Goal: Task Accomplishment & Management: Complete application form

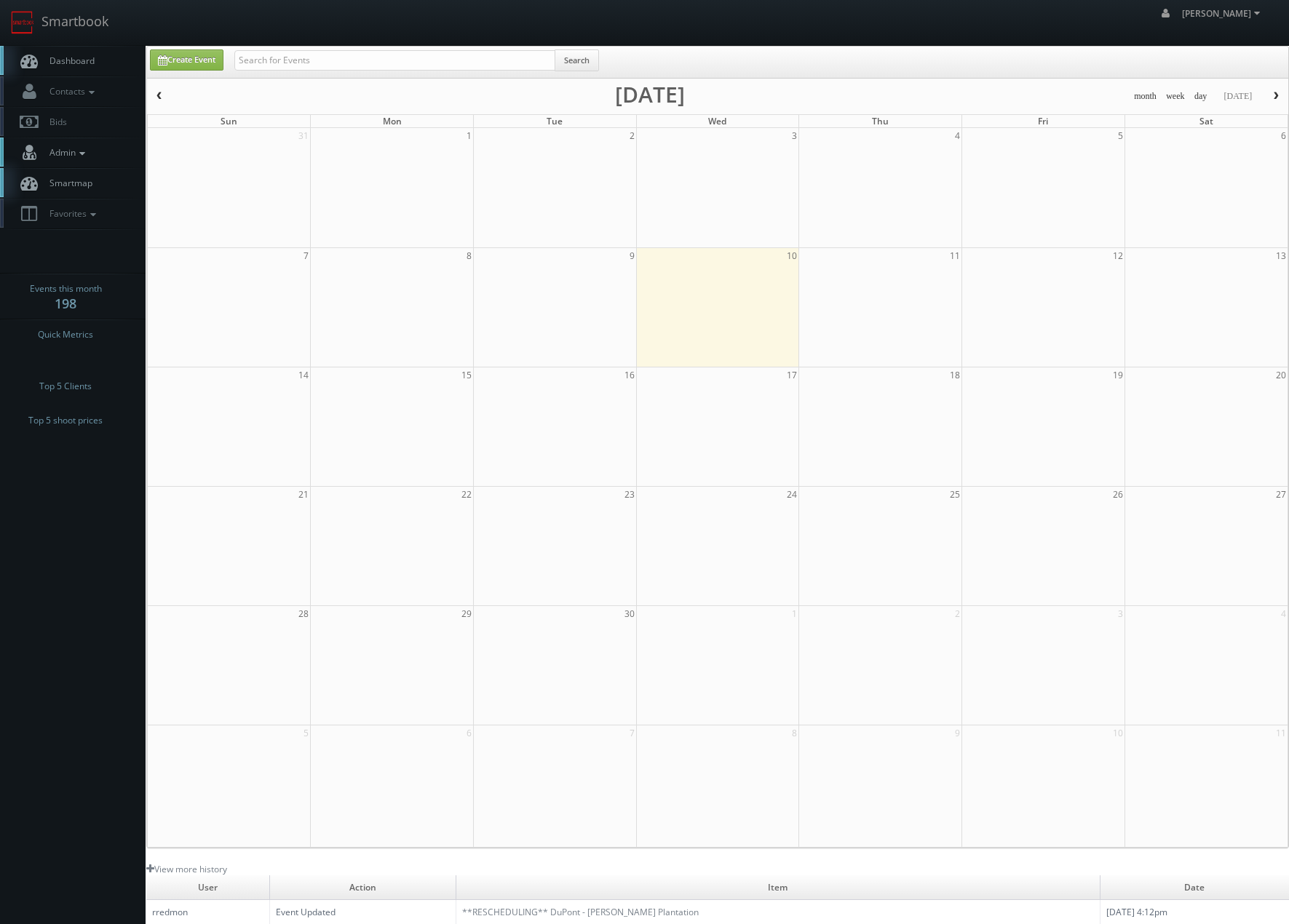
drag, startPoint x: 61, startPoint y: 153, endPoint x: 46, endPoint y: 184, distance: 34.4
click at [61, 153] on span "Admin" at bounding box center [65, 152] width 46 height 12
click at [54, 248] on link "Metrics" at bounding box center [73, 240] width 145 height 21
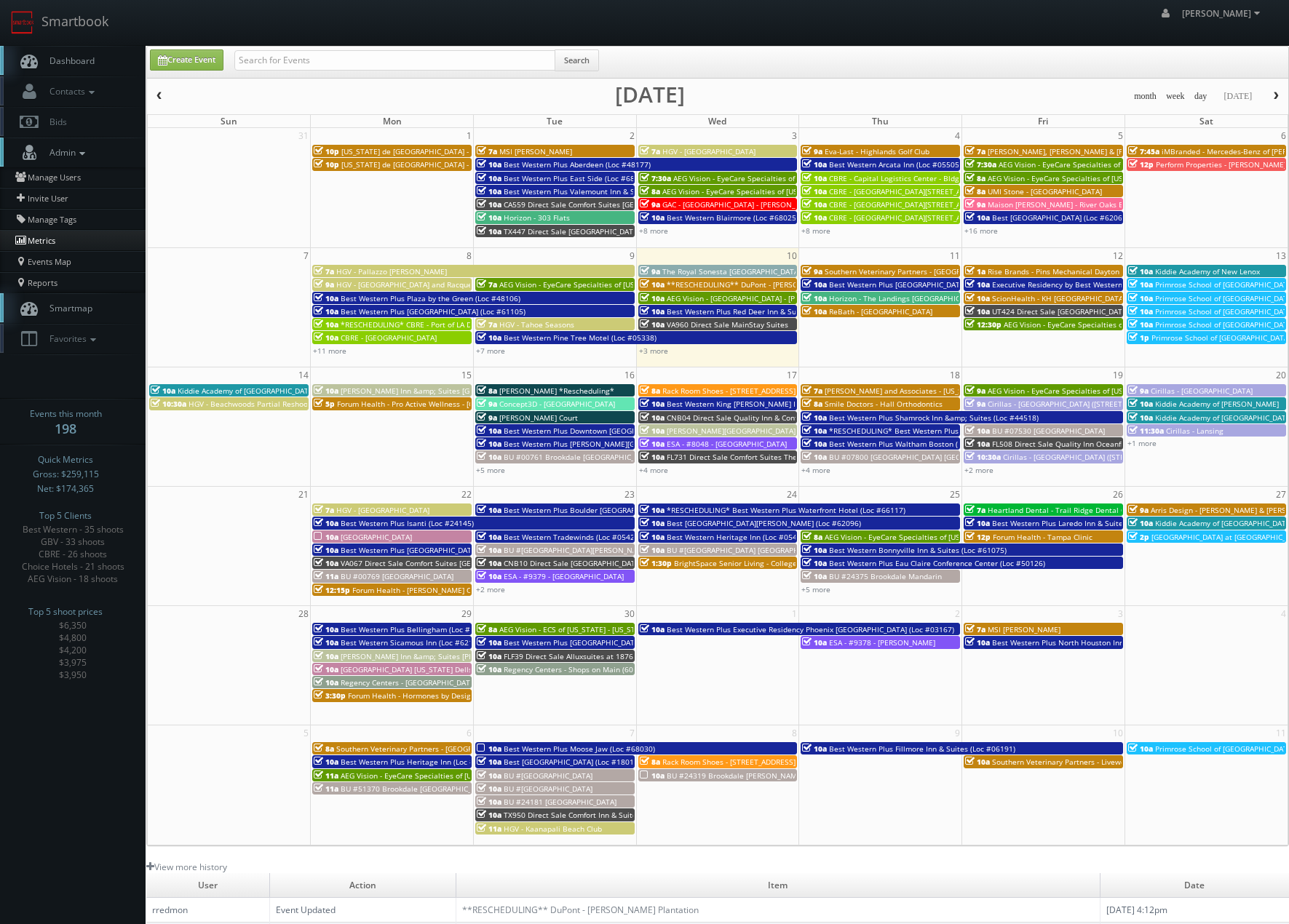
click at [50, 233] on link "Metrics" at bounding box center [73, 240] width 145 height 21
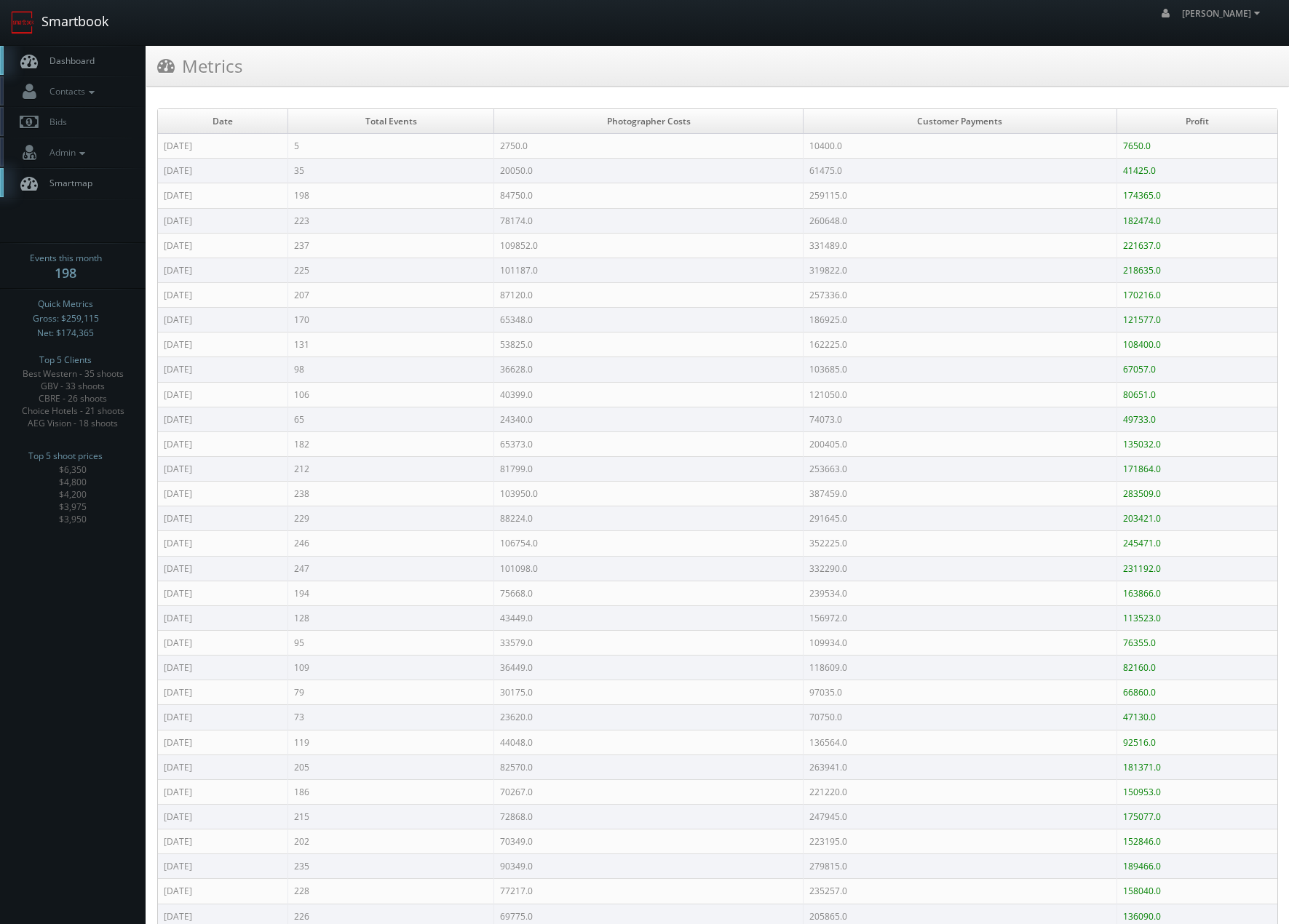
drag, startPoint x: 69, startPoint y: 26, endPoint x: 61, endPoint y: 54, distance: 29.1
click at [69, 26] on link "Smartbook" at bounding box center [59, 22] width 119 height 45
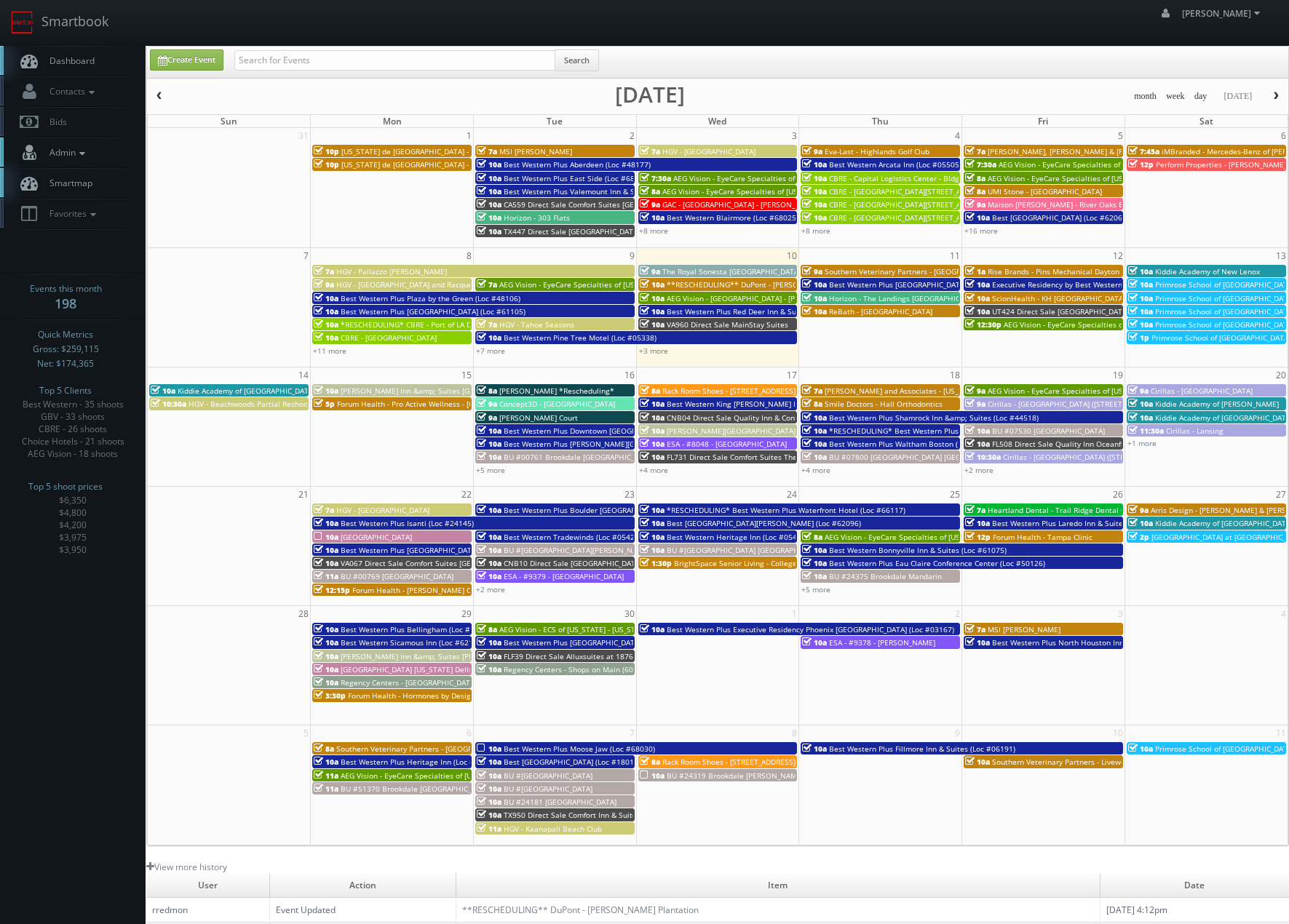
click at [58, 162] on link "Admin" at bounding box center [73, 152] width 145 height 30
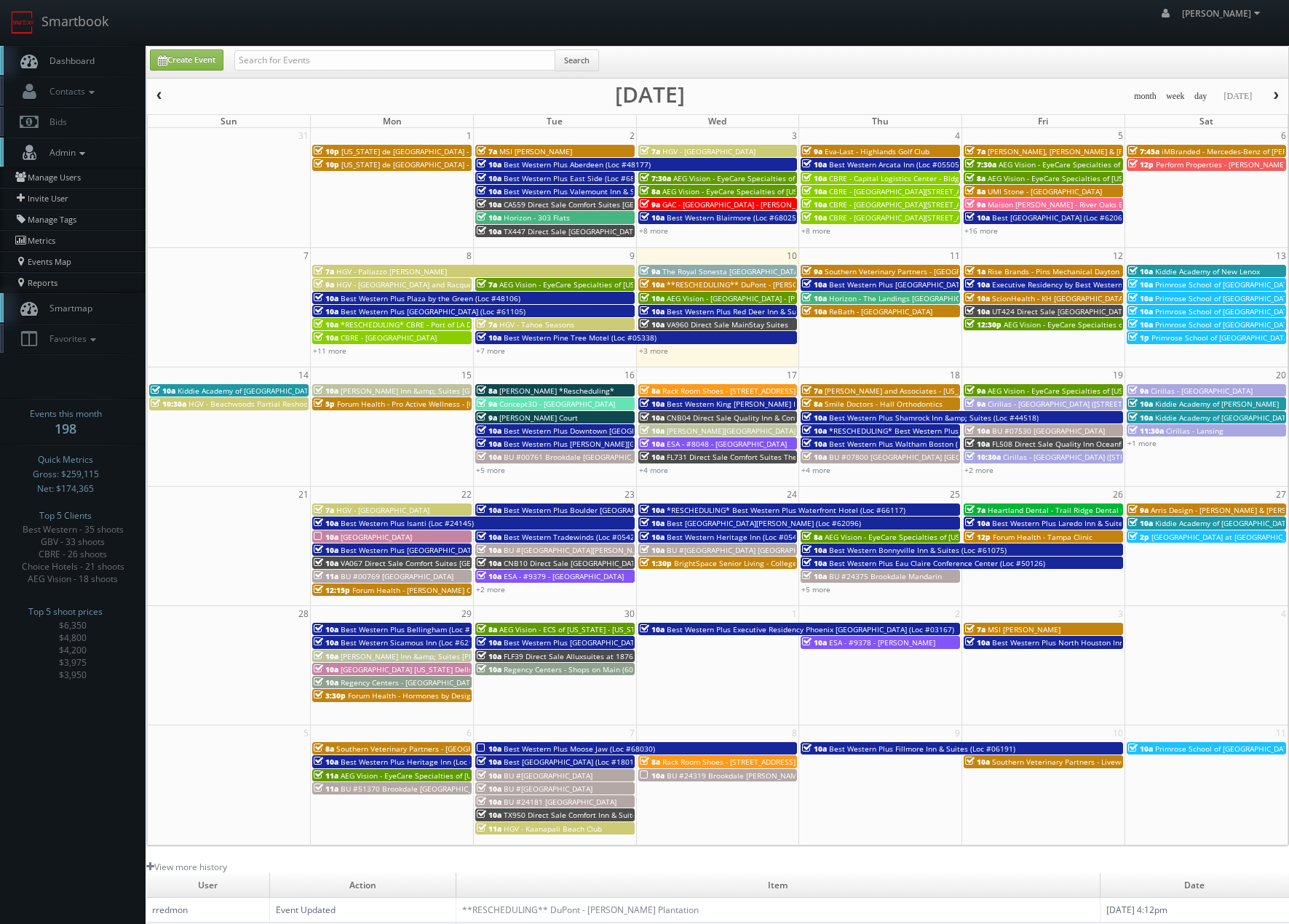
click at [86, 152] on icon at bounding box center [82, 153] width 13 height 10
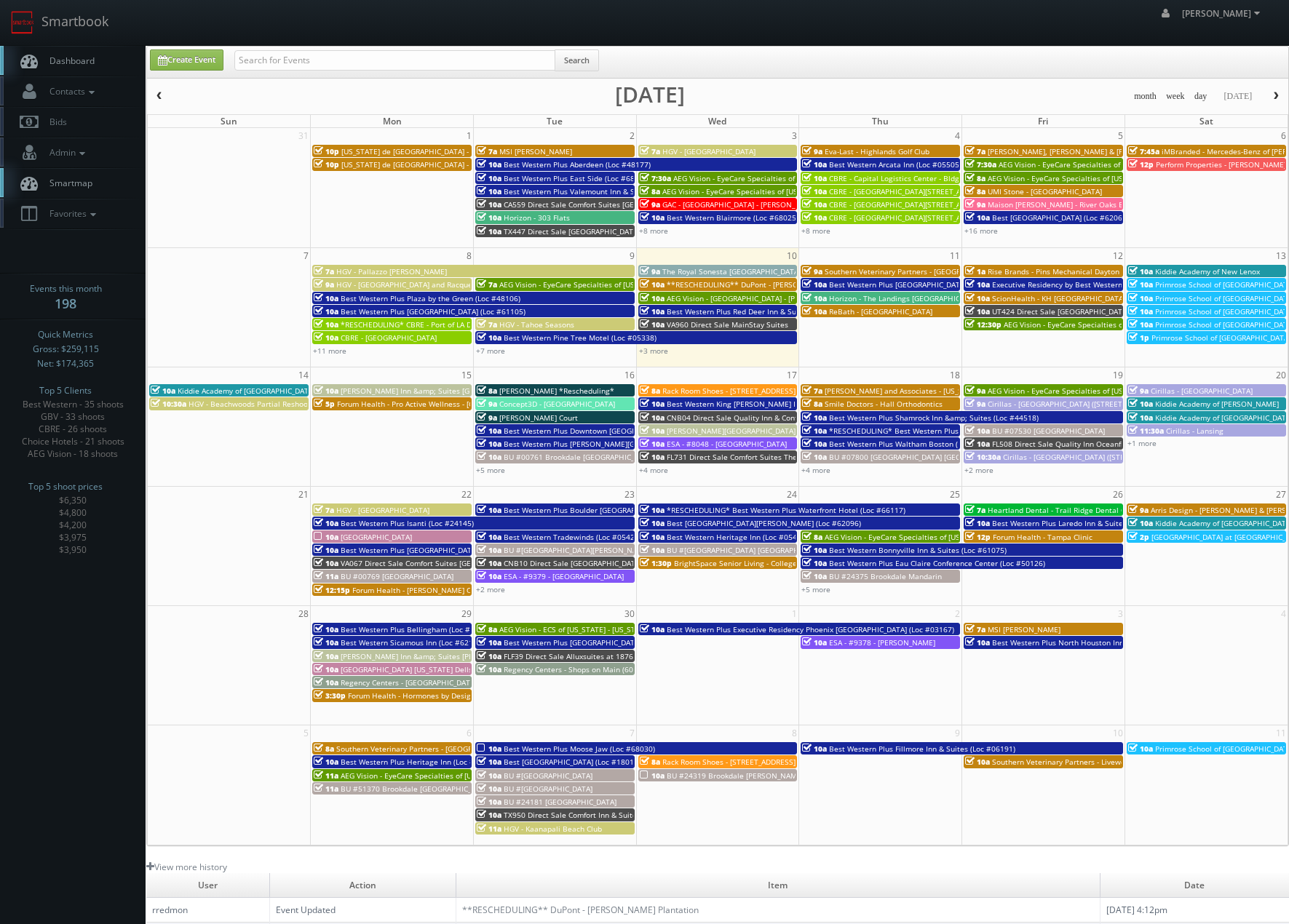
click at [101, 625] on body "Smartbook Toggle Side Navigation Toggle Top Navigation Chris_Sardinas Chris_Sar…" at bounding box center [644, 573] width 1289 height 1146
click at [569, 697] on td "10a Regency Centers - Shops on Main (60023)" at bounding box center [554, 682] width 163 height 40
type input "09/30/2025"
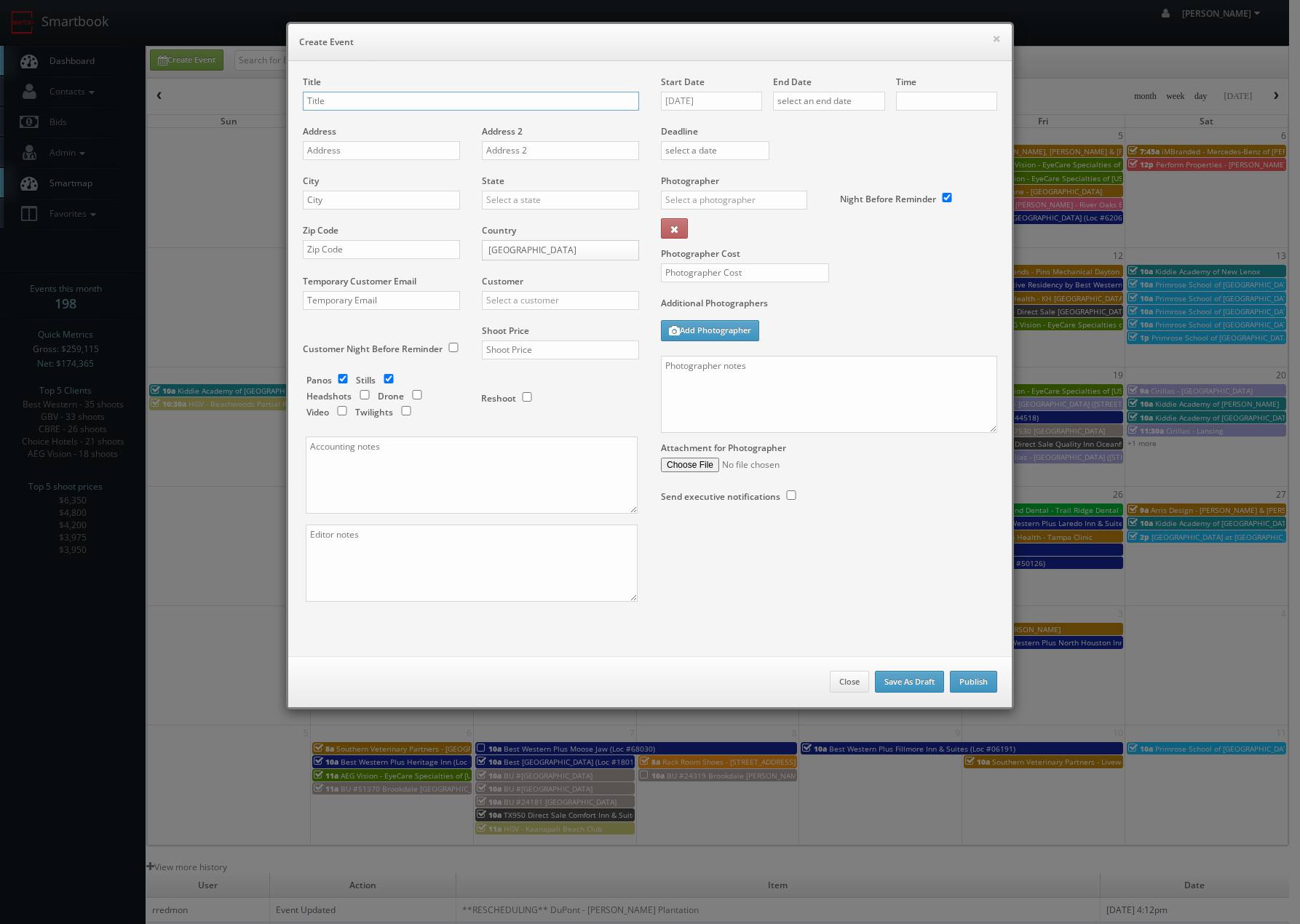
checkbox input "true"
type input "10:00am"
checkbox input "true"
type input "Drury Plaza Hotel - San Antonio North Stone Oak"
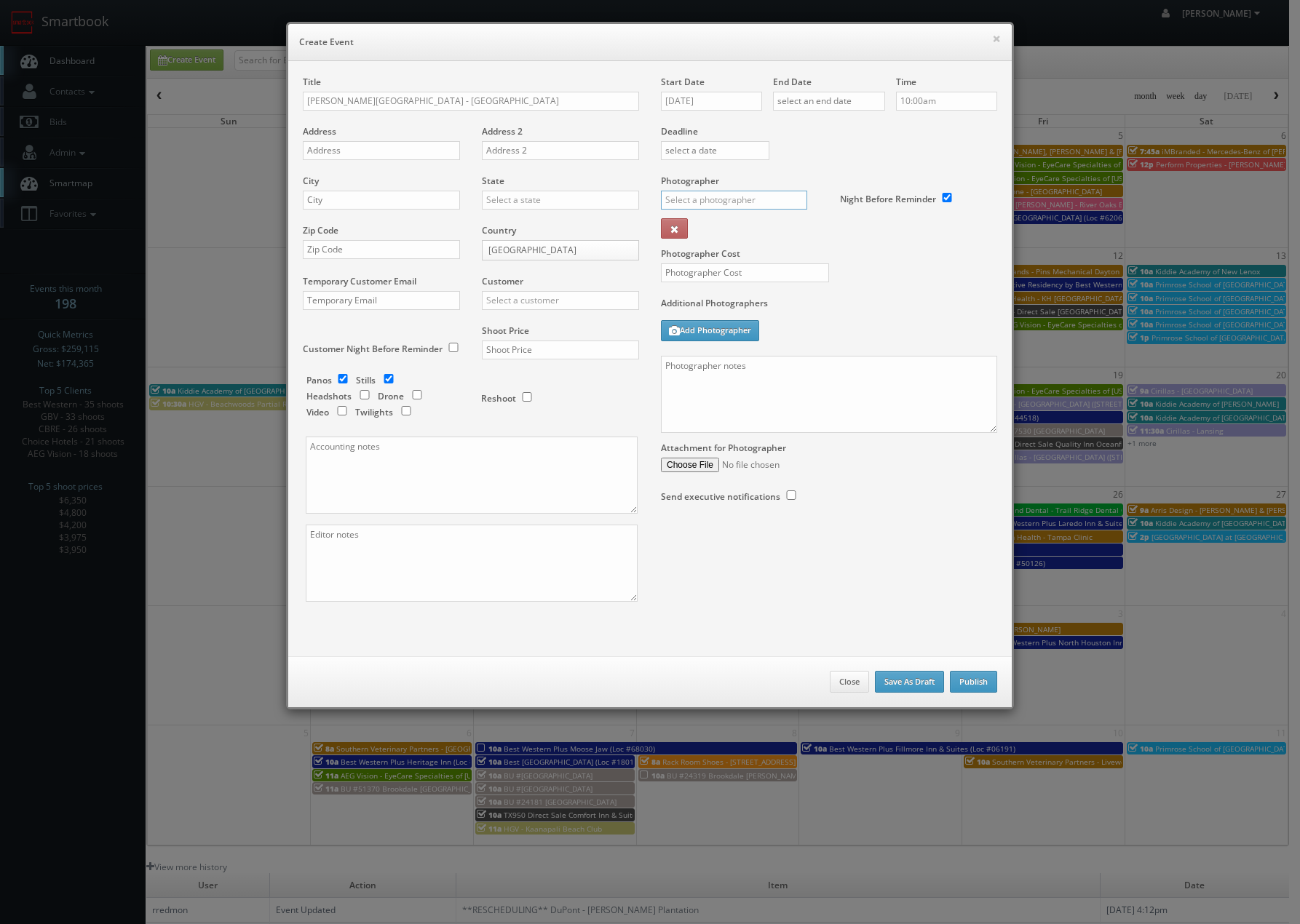
click at [749, 201] on input "text" at bounding box center [733, 200] width 146 height 19
click at [706, 279] on div "[PERSON_NAME]" at bounding box center [739, 280] width 156 height 24
type input "Alan Duggins"
click at [710, 267] on input "text" at bounding box center [745, 273] width 168 height 19
type input "400"
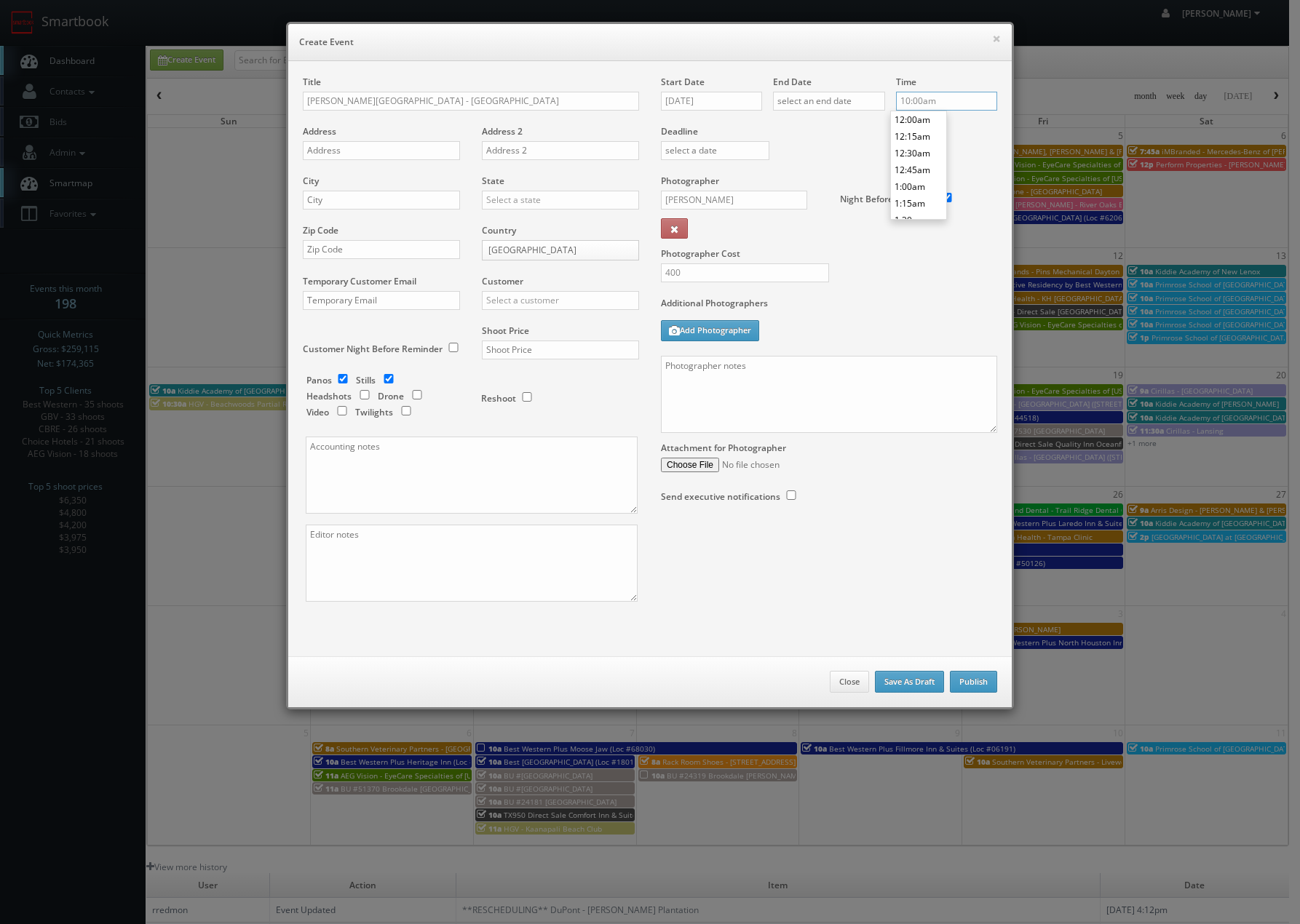
click at [963, 101] on input "10:00am" at bounding box center [947, 101] width 101 height 19
type input "8:00am"
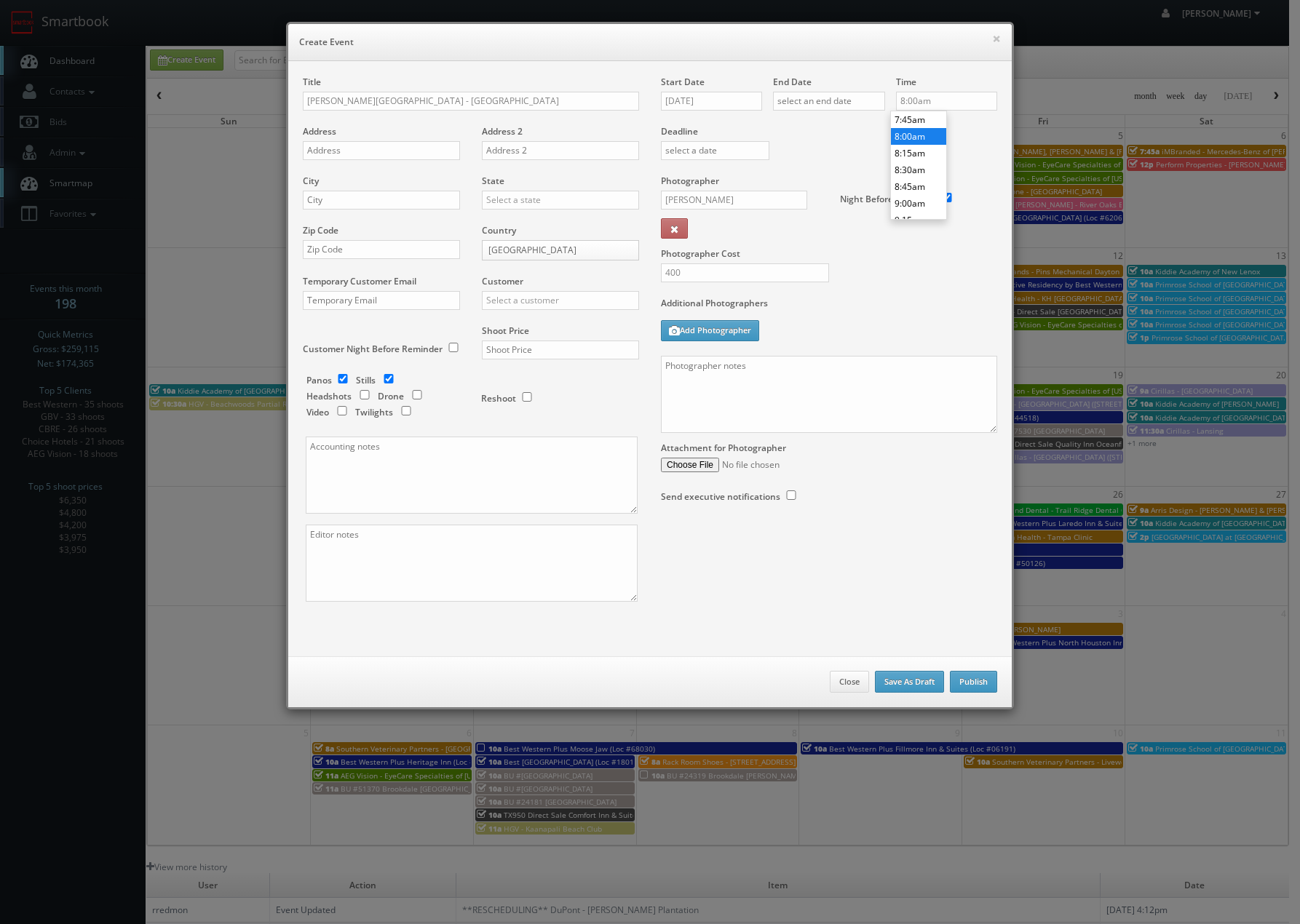
click at [904, 134] on li "8:00am" at bounding box center [918, 136] width 55 height 17
click at [388, 152] on input "text" at bounding box center [381, 151] width 157 height 19
click at [443, 95] on input "[PERSON_NAME][GEOGRAPHIC_DATA] - [GEOGRAPHIC_DATA]" at bounding box center [471, 101] width 336 height 19
click at [443, 95] on input "Drury Plaza Hotel - San Antonio North Stone Oak" at bounding box center [471, 101] width 336 height 19
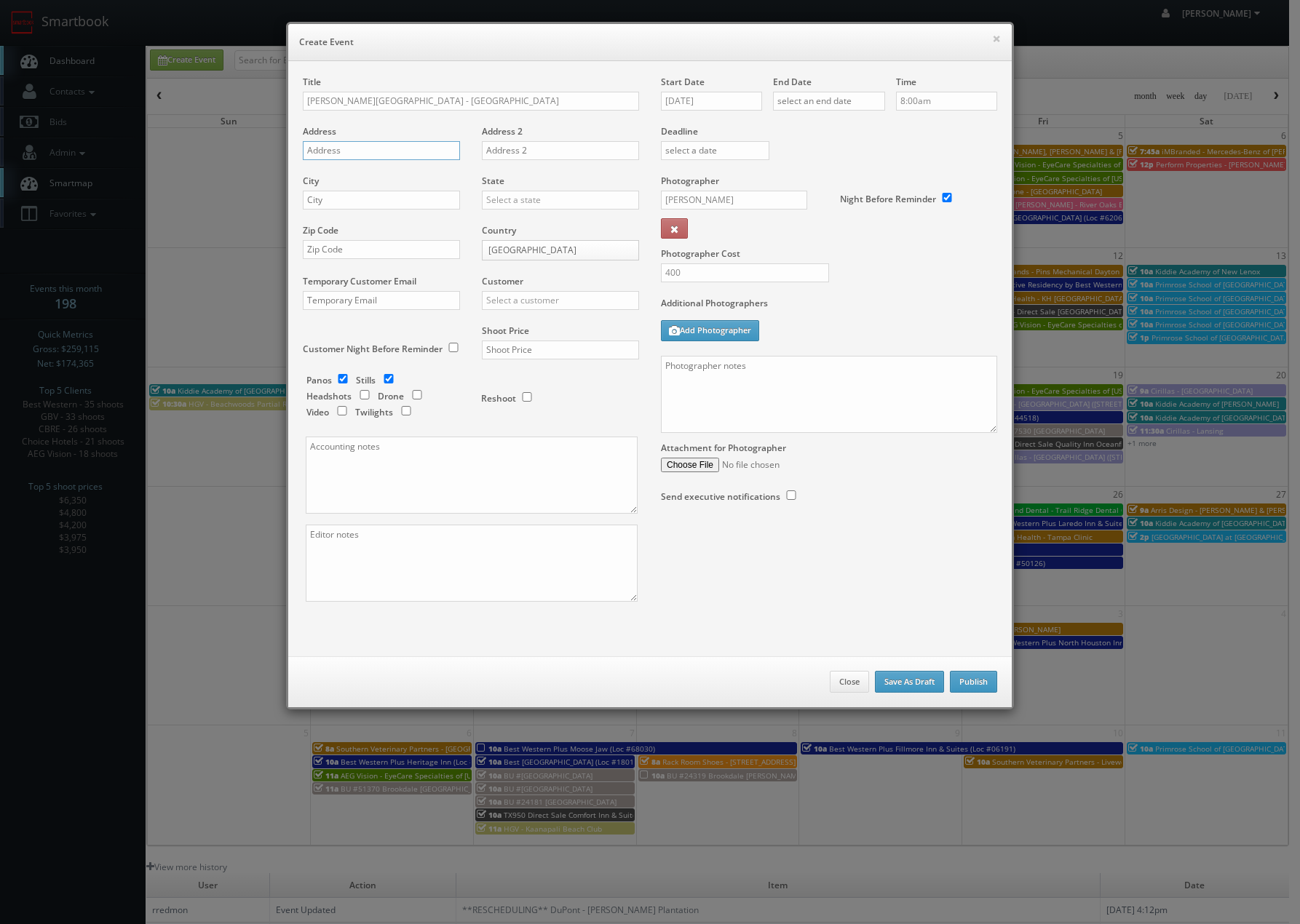
click at [380, 148] on input "text" at bounding box center [381, 151] width 157 height 19
type input "823 North Loop 1604 East"
type input "San Antonio"
click at [505, 230] on div "[US_STATE]" at bounding box center [560, 224] width 156 height 24
type input "[US_STATE]"
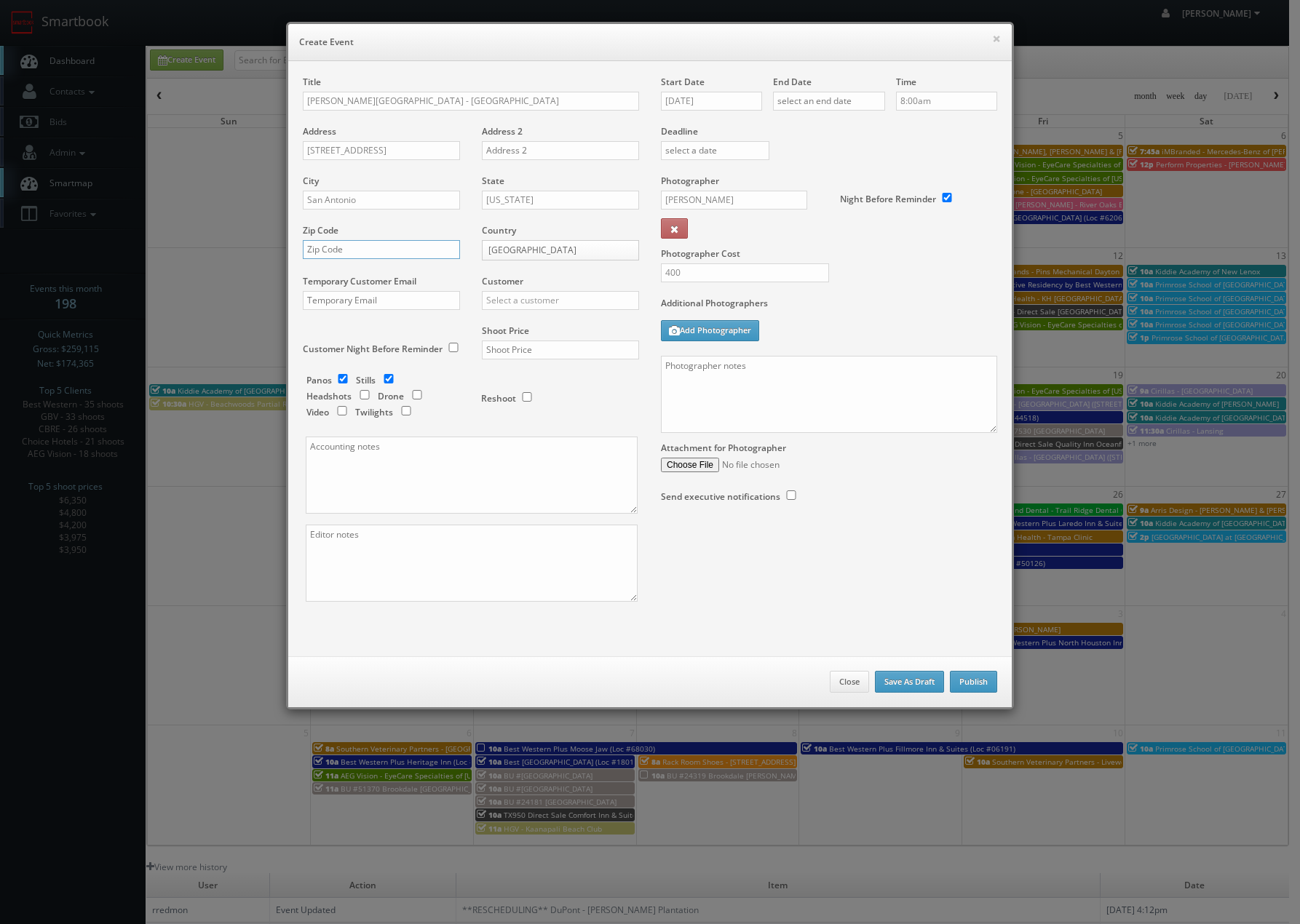
click at [411, 245] on input "text" at bounding box center [381, 250] width 157 height 19
type input "78232"
click at [770, 371] on textarea at bounding box center [829, 395] width 336 height 77
click at [709, 372] on textarea at bounding box center [829, 395] width 336 height 77
drag, startPoint x: 733, startPoint y: 437, endPoint x: 773, endPoint y: 419, distance: 43.9
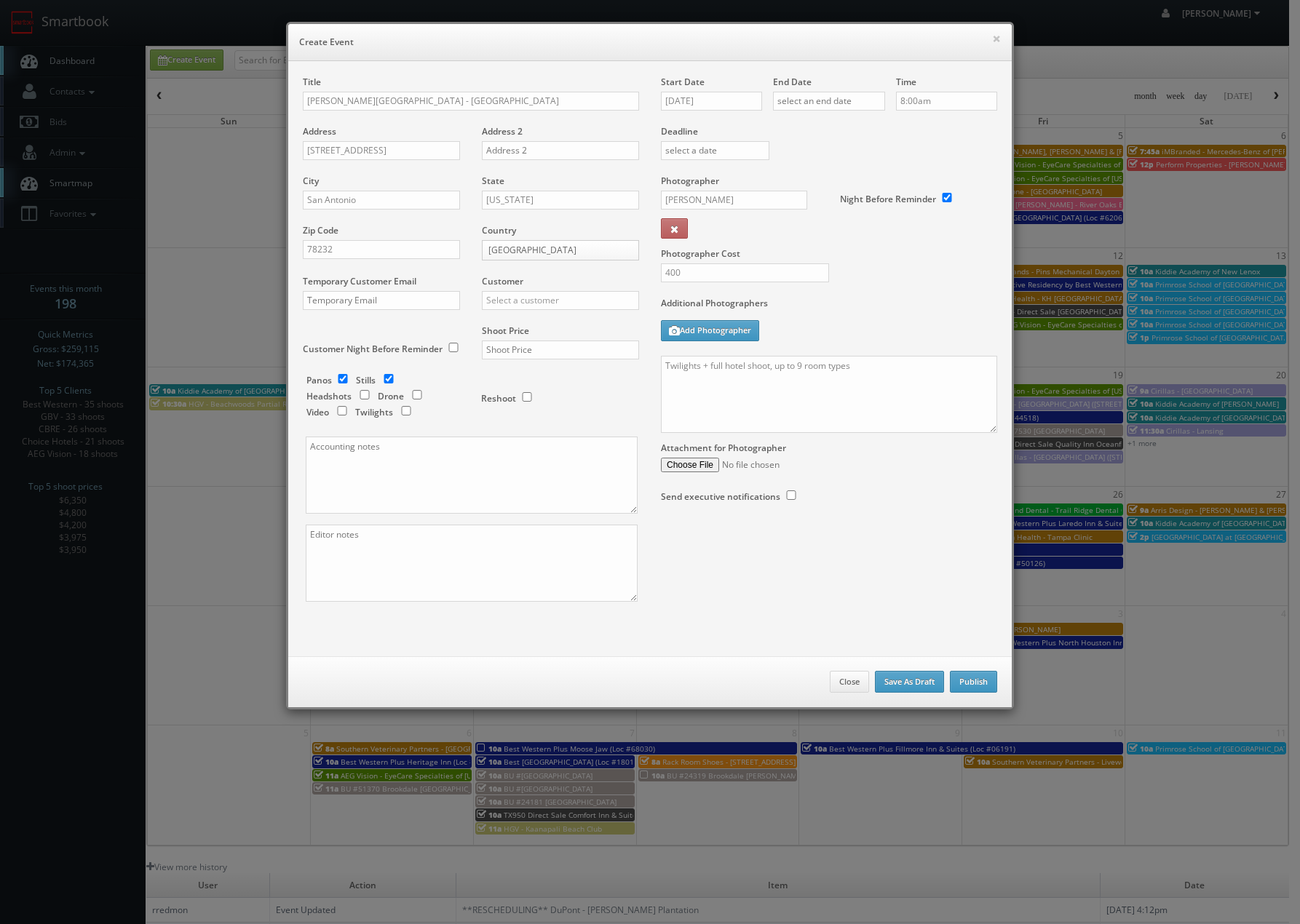
click at [734, 435] on div "Attachment for Photographer" at bounding box center [829, 452] width 336 height 39
drag, startPoint x: 822, startPoint y: 367, endPoint x: 792, endPoint y: 370, distance: 30.1
click at [792, 370] on textarea "Twilights + full hotel shoot, up to 9 room types" at bounding box center [829, 395] width 336 height 77
drag, startPoint x: 749, startPoint y: 391, endPoint x: 726, endPoint y: 396, distance: 23.5
click at [726, 396] on textarea "Twilights + full hotel shoot, up to 7 room types, amenities and all available m…" at bounding box center [829, 395] width 336 height 77
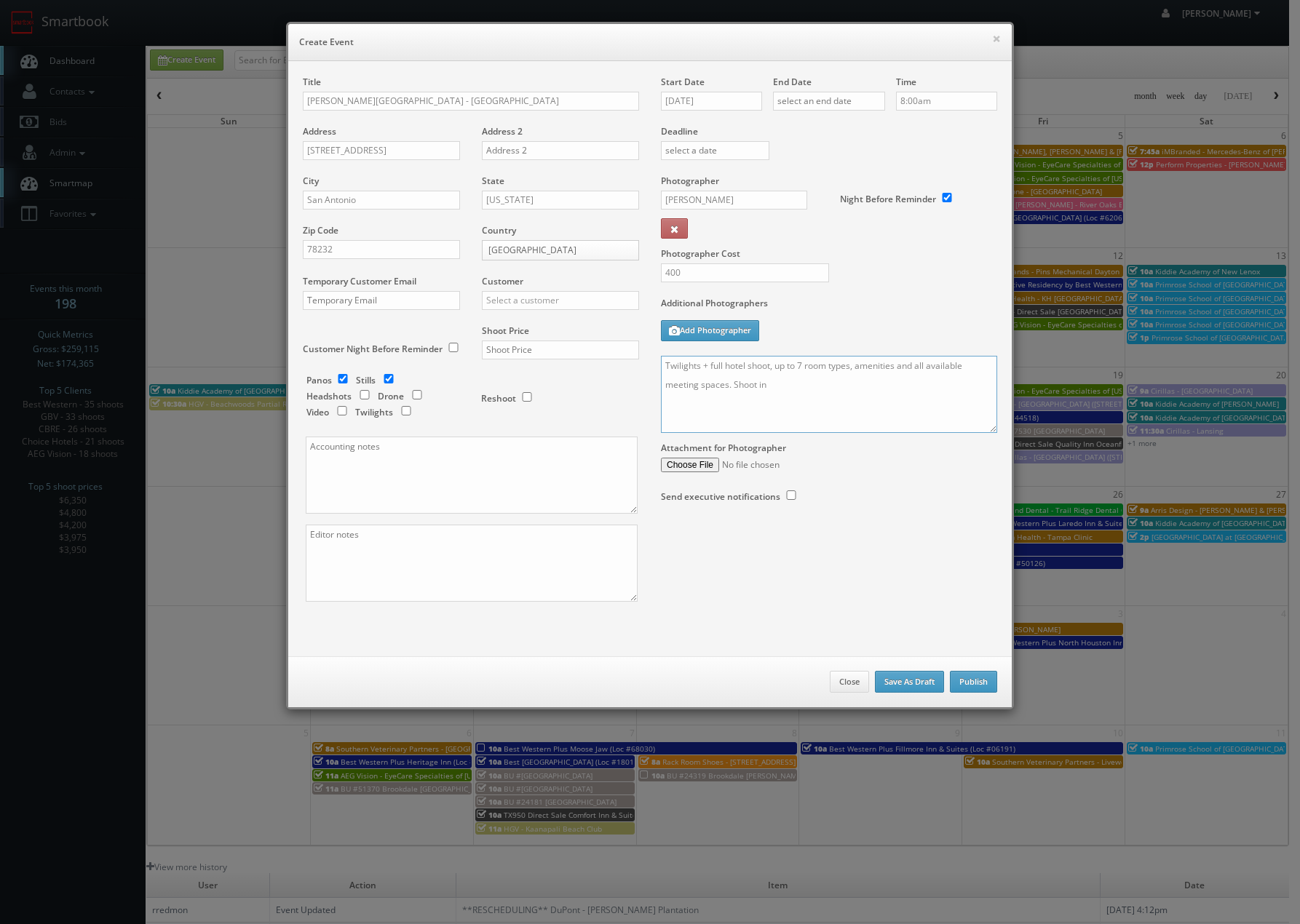
paste textarea "Please shoot images in RAW FORMAT, bracketed, on a tripod, remote shutter, no f…"
click at [767, 384] on textarea "Twilights + full hotel shoot, up to 7 room types, amenities and all available m…" at bounding box center [829, 395] width 336 height 77
click at [847, 383] on textarea "Twilights + full hotel shoot, up to 7 room types, amenities and all available m…" at bounding box center [829, 395] width 336 height 77
click at [850, 386] on textarea "Twilights + full hotel shoot, up to 7 room types, amenities and all available m…" at bounding box center [829, 395] width 336 height 77
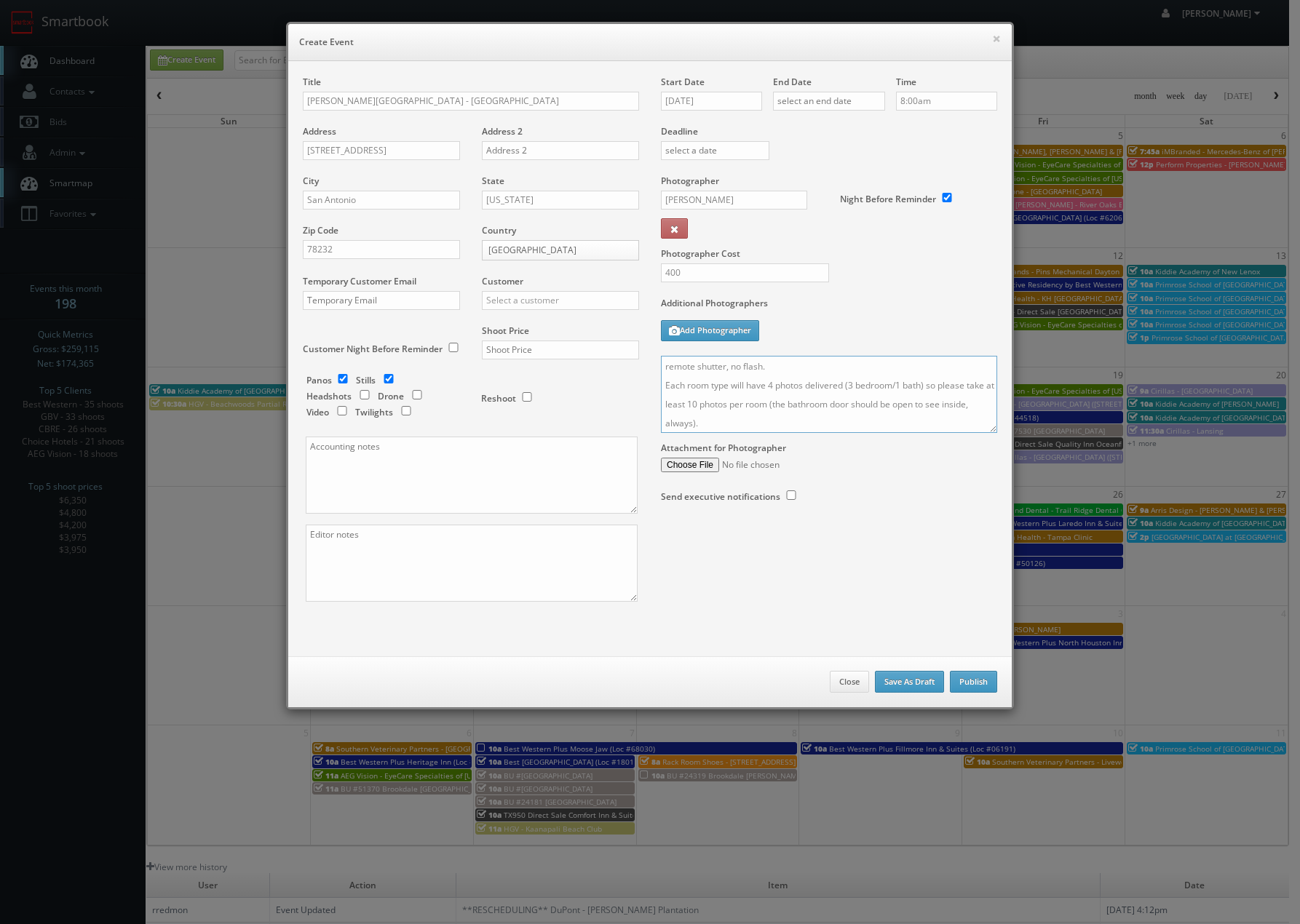
scroll to position [38, 0]
click at [713, 402] on textarea "Twilights + full hotel shoot, up to 7 room types, amenities and all available m…" at bounding box center [829, 395] width 336 height 77
click at [749, 418] on textarea "Twilights + full hotel shoot, up to 7 room types, amenities and all available m…" at bounding box center [829, 395] width 336 height 77
paste textarea "Please follow our Choice guidelines and fill out the signoff sheet PDF. Please …"
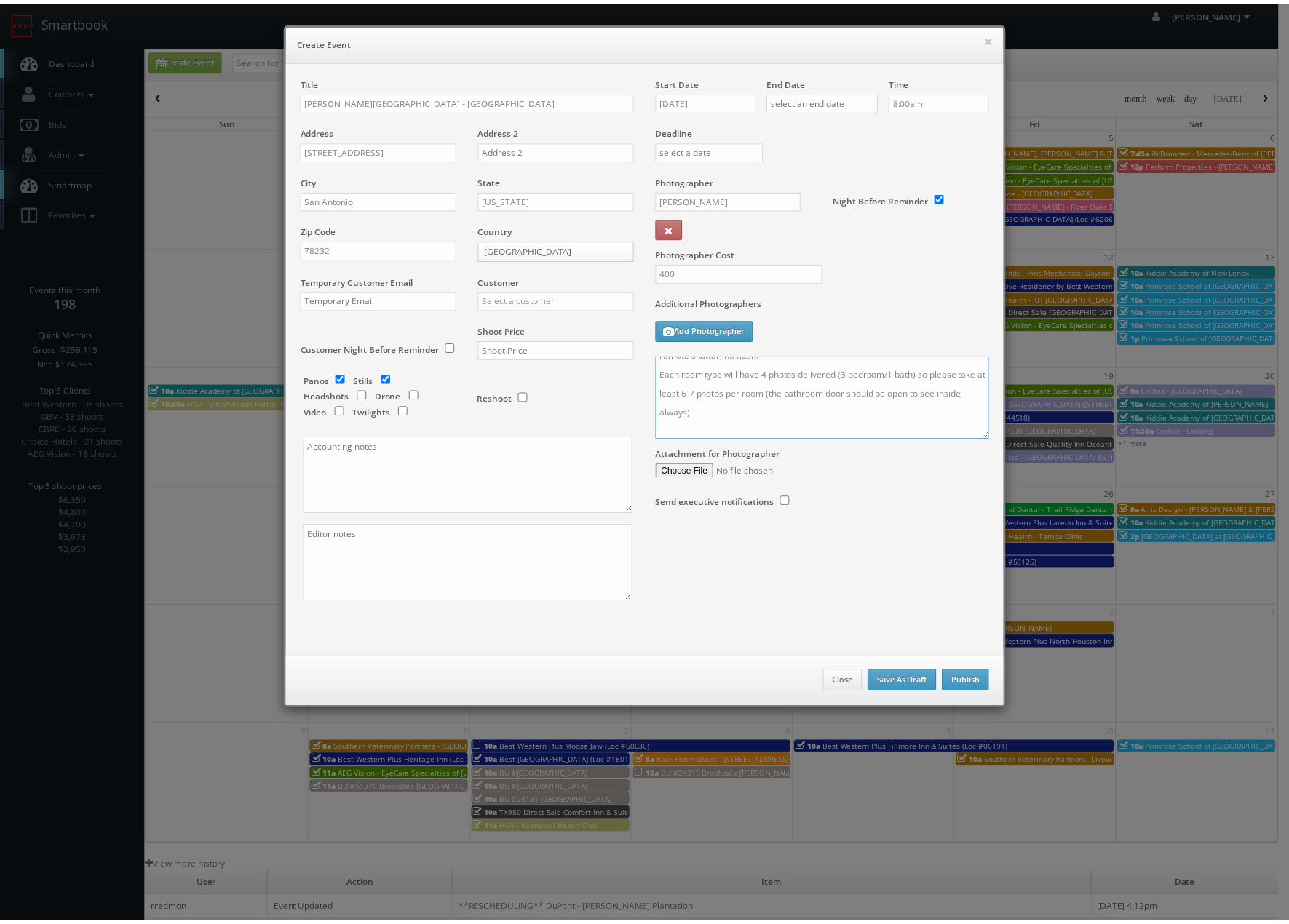
scroll to position [0, 0]
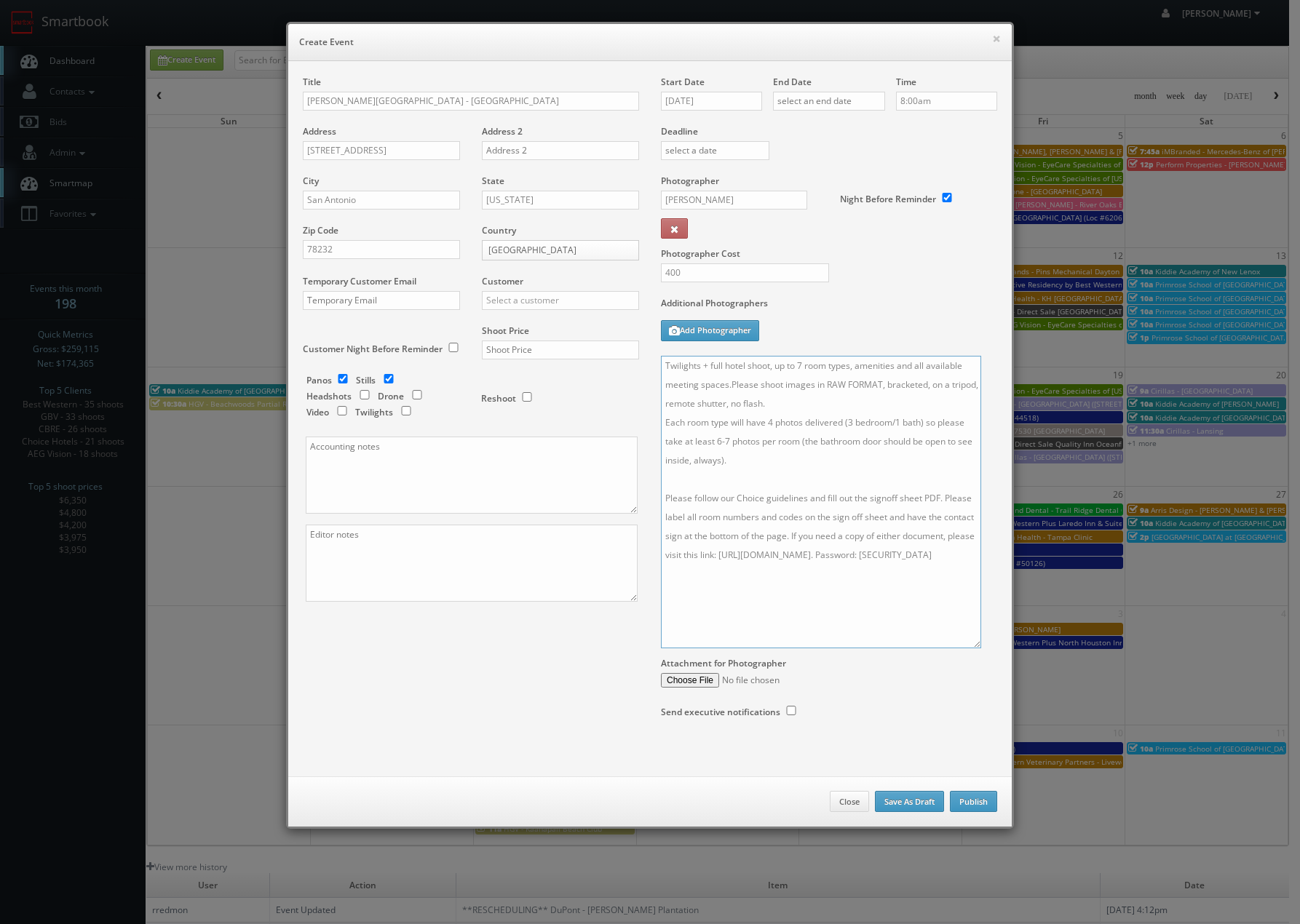
drag, startPoint x: 988, startPoint y: 428, endPoint x: 972, endPoint y: 644, distance: 216.6
click at [972, 644] on textarea "Twilights + full hotel shoot, up to 7 room types, amenities and all available m…" at bounding box center [821, 502] width 320 height 292
click at [734, 494] on textarea "Twilights + full hotel shoot, up to 7 room types, amenities and all available m…" at bounding box center [821, 503] width 320 height 294
type textarea "Twilights + full hotel shoot, up to 7 room types, amenities and all available m…"
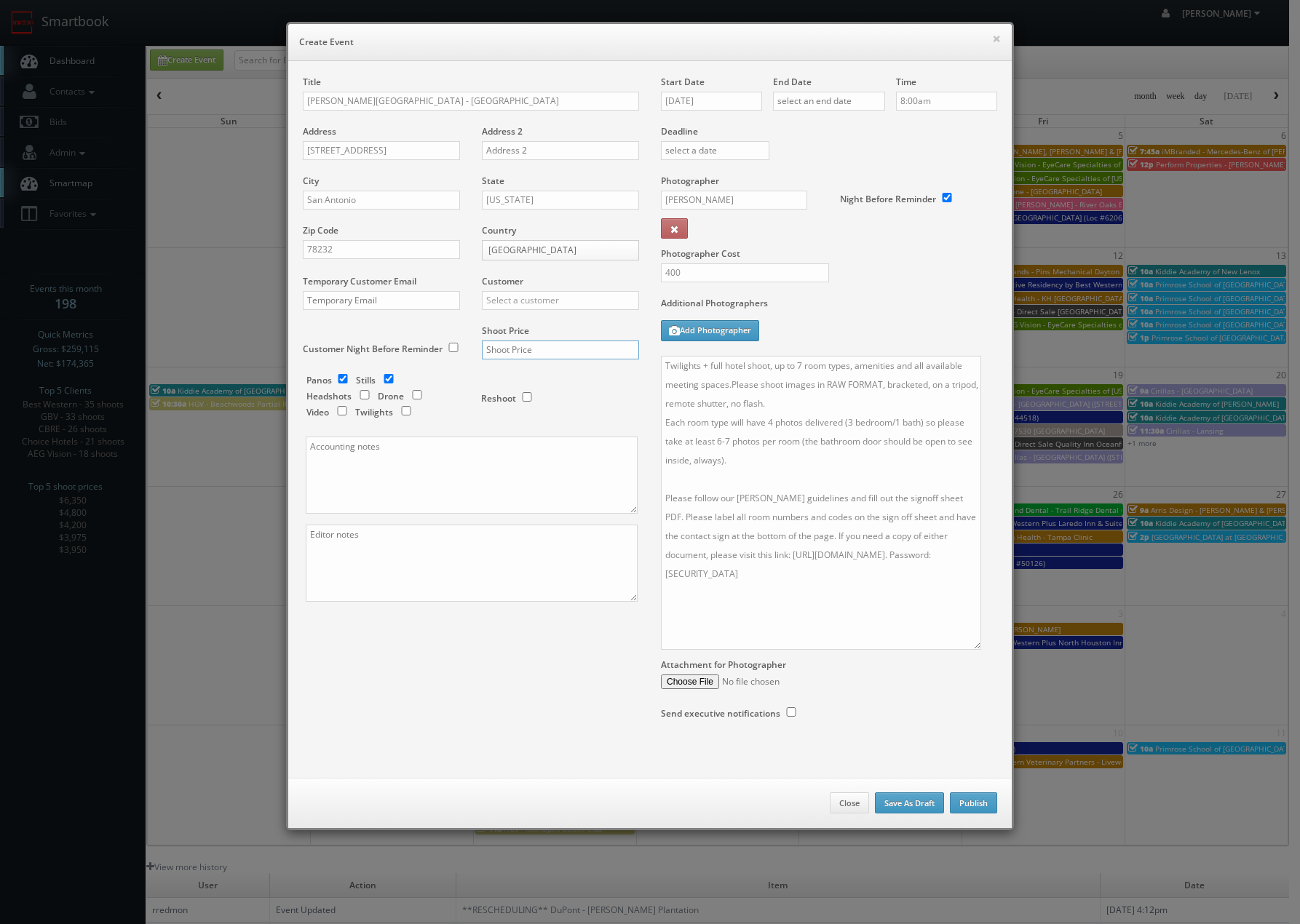
click at [499, 355] on input "text" at bounding box center [560, 350] width 157 height 19
click at [507, 297] on input "text" at bounding box center [560, 300] width 157 height 19
click at [501, 315] on div "Drury Hotels" at bounding box center [560, 324] width 156 height 24
type input "Drury Hotels"
click at [503, 340] on div "Shoot Price" at bounding box center [555, 349] width 168 height 50
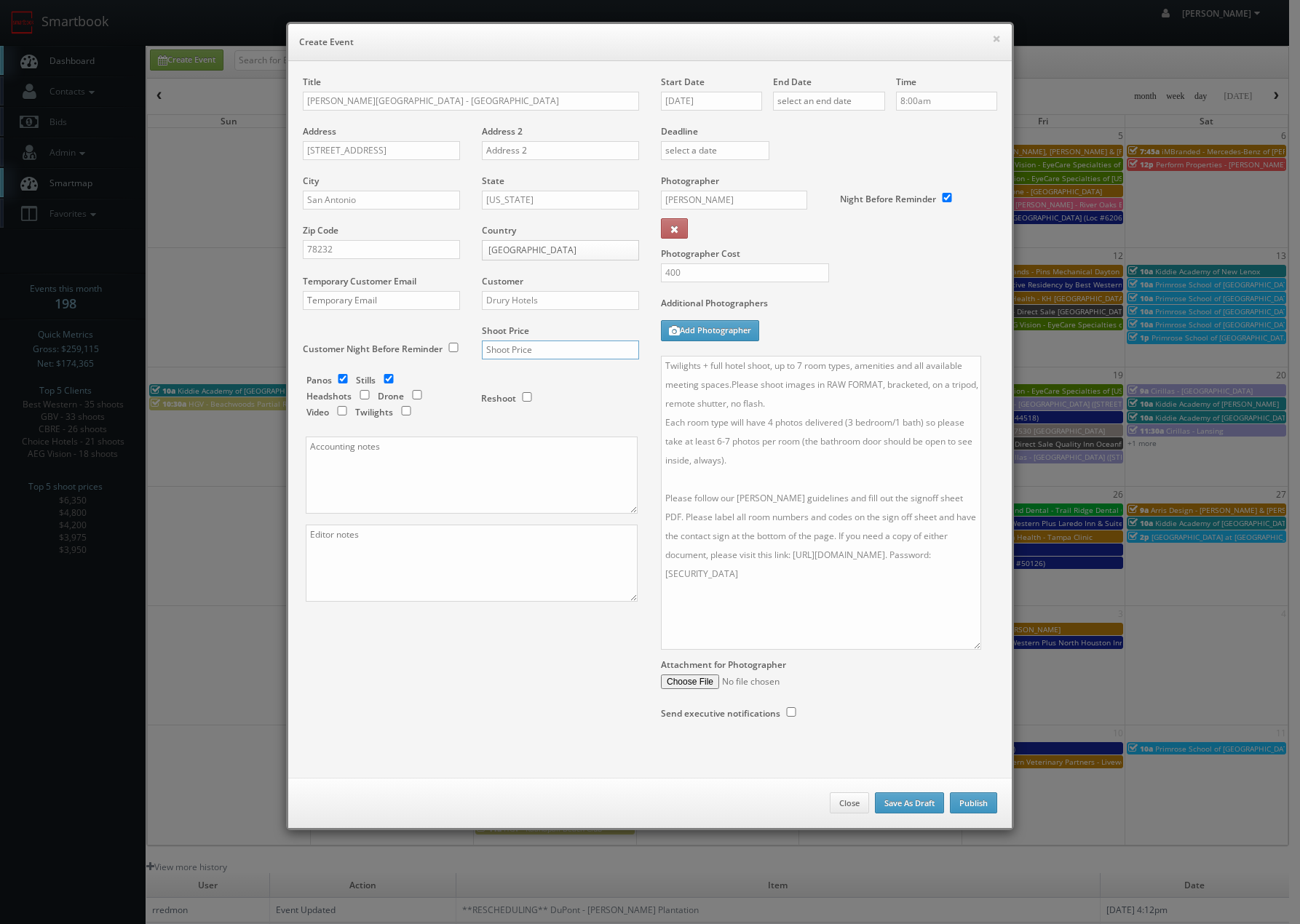
click at [503, 343] on input "text" at bounding box center [560, 350] width 157 height 19
type input "2,000"
click at [978, 803] on button "Publish" at bounding box center [973, 803] width 47 height 22
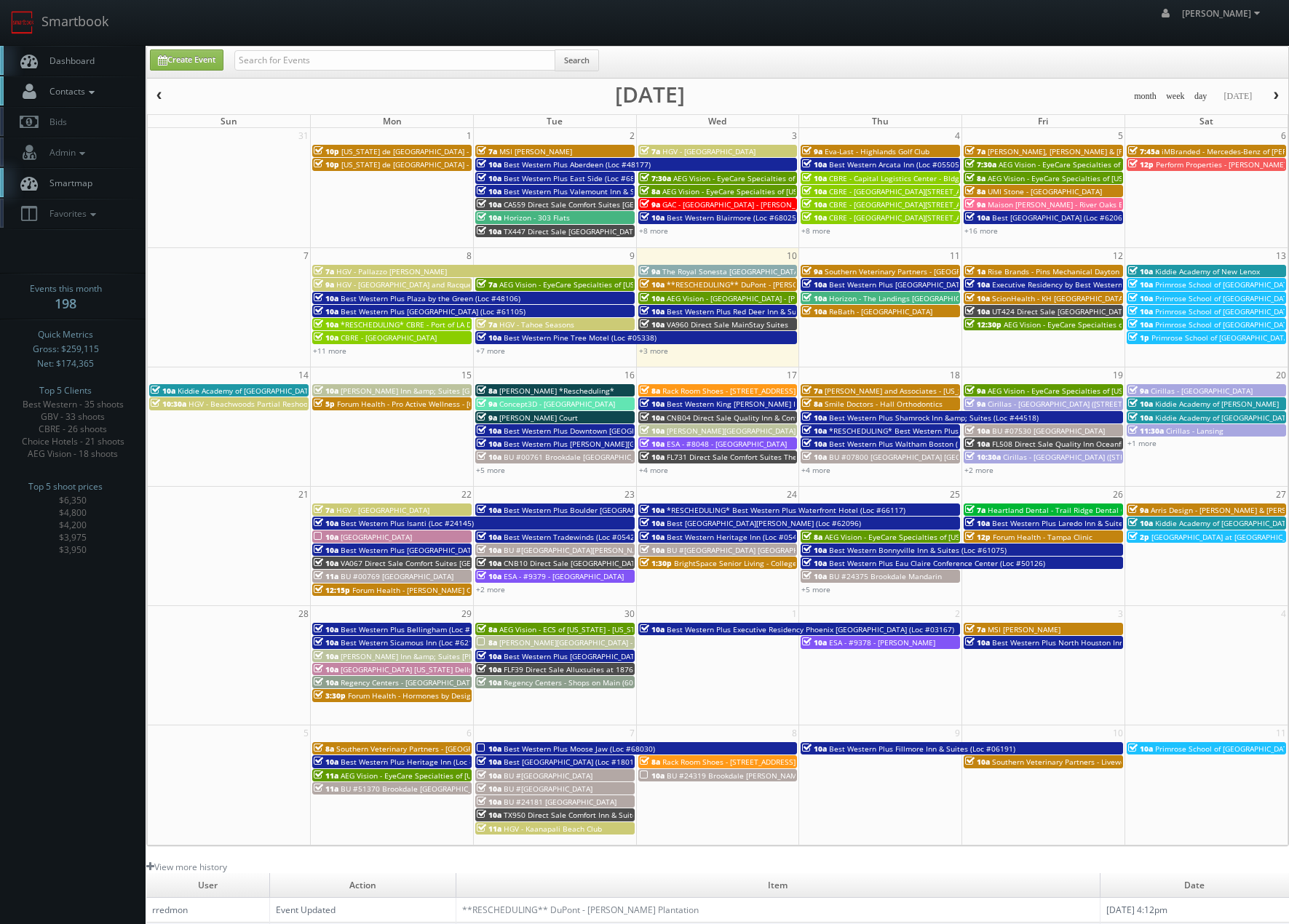
drag, startPoint x: 58, startPoint y: 91, endPoint x: 75, endPoint y: 126, distance: 38.9
click at [58, 91] on span "Contacts" at bounding box center [70, 91] width 56 height 12
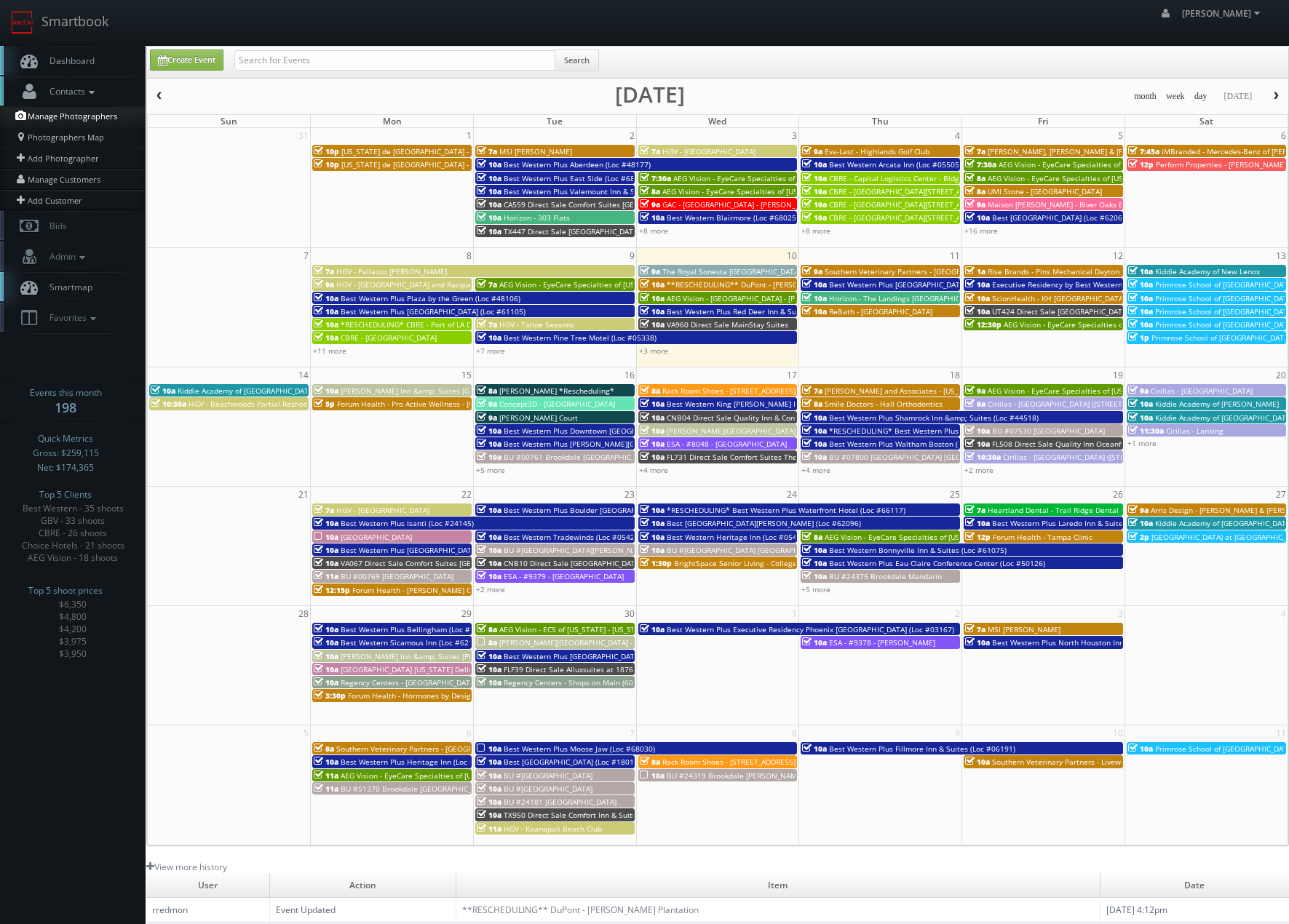
click at [69, 116] on link "Manage Photographers" at bounding box center [73, 117] width 145 height 21
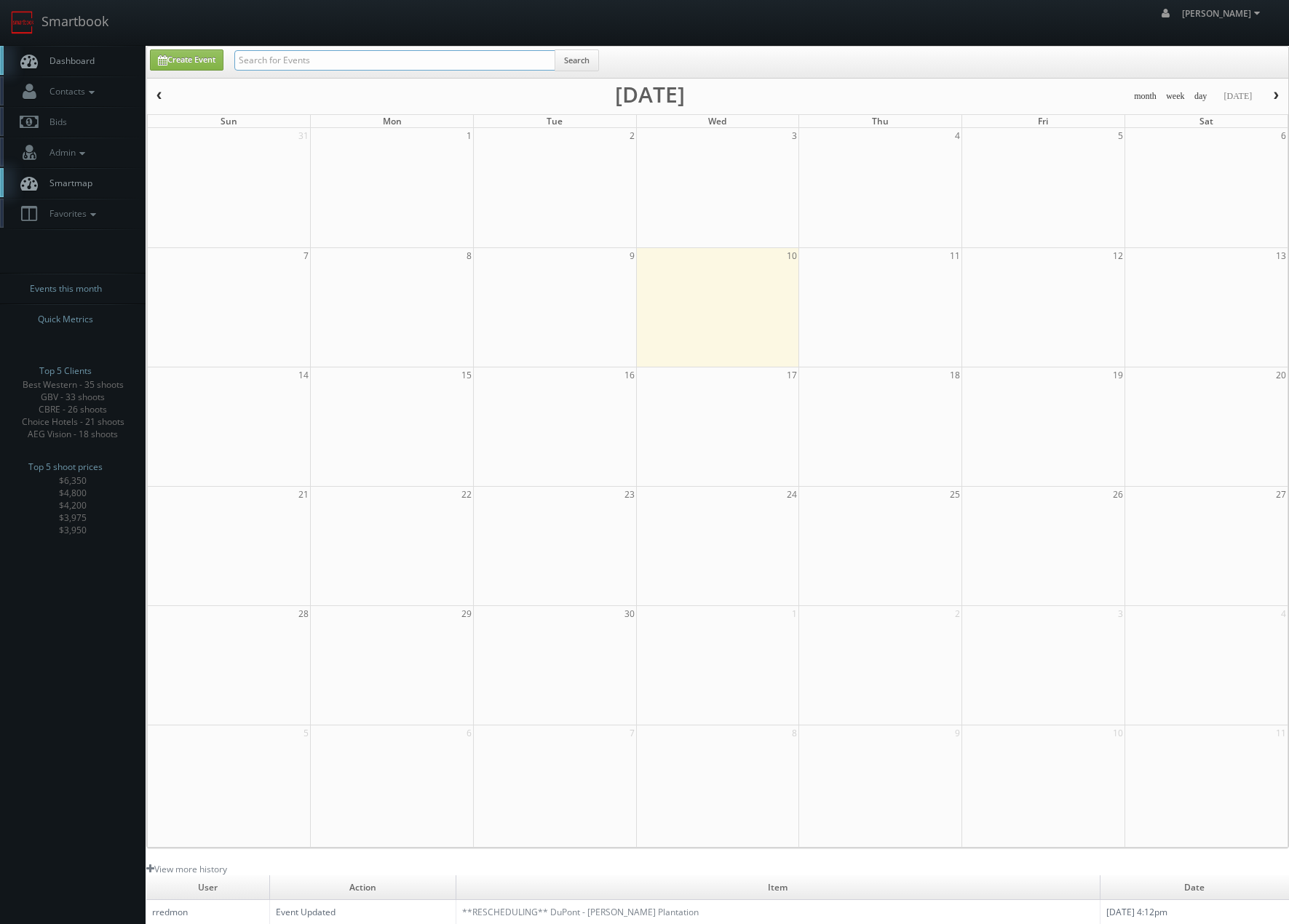
click at [478, 55] on input "text" at bounding box center [395, 61] width 321 height 21
type input "comfort"
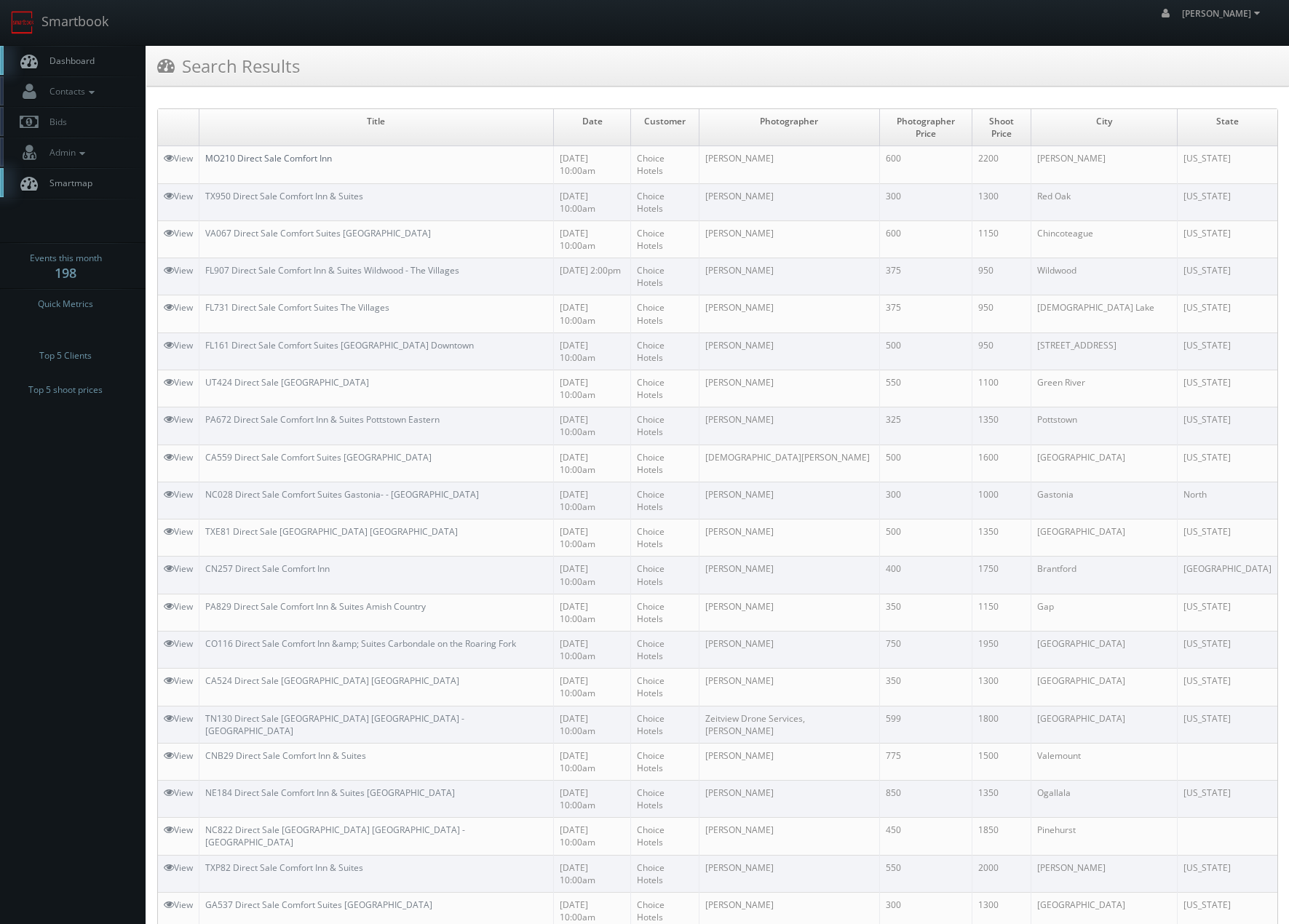
click at [225, 152] on link "MO210 Direct Sale Comfort Inn" at bounding box center [268, 157] width 127 height 12
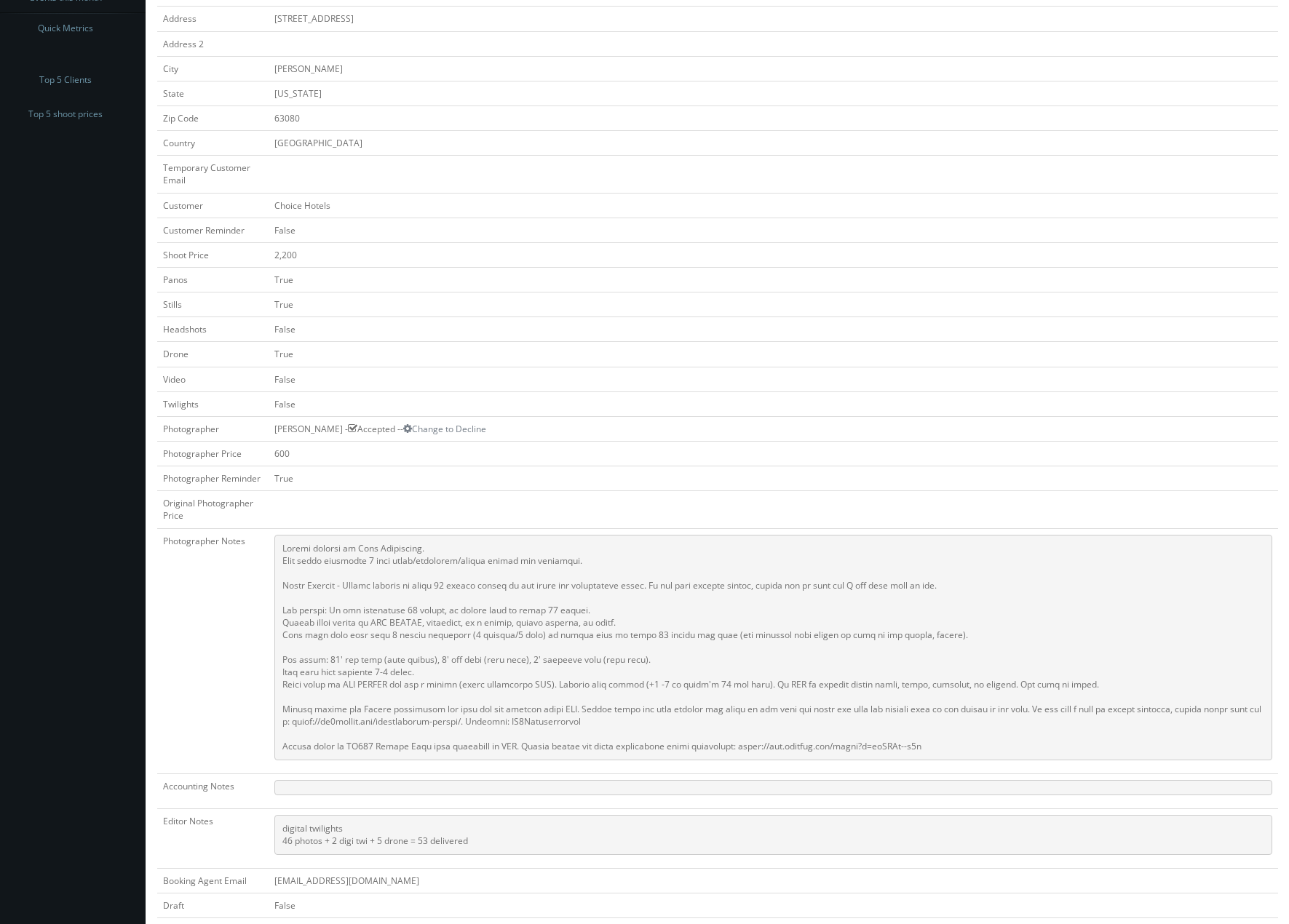
scroll to position [540, 0]
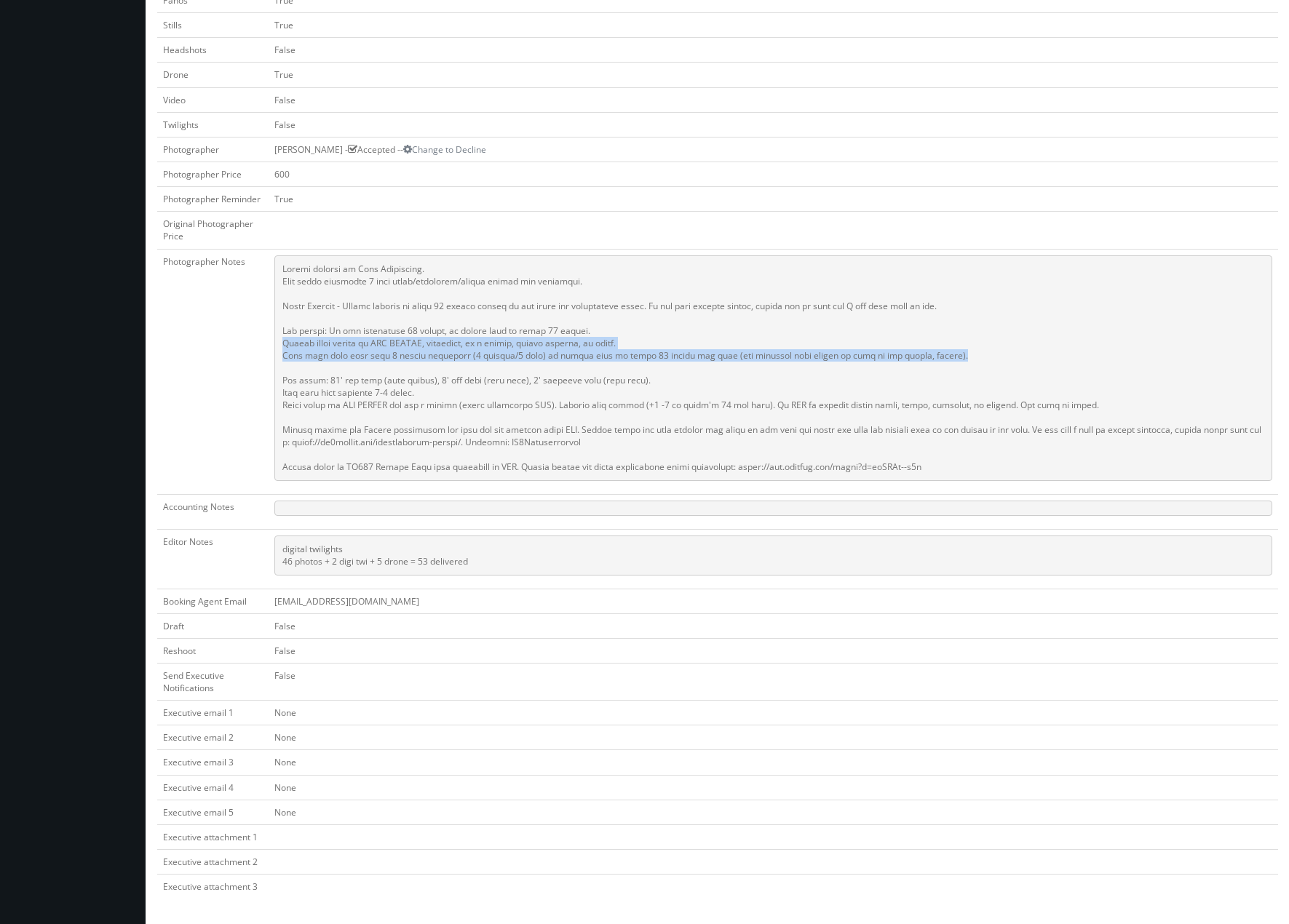
drag, startPoint x: 280, startPoint y: 340, endPoint x: 966, endPoint y: 357, distance: 686.2
click at [966, 357] on pre at bounding box center [773, 368] width 997 height 225
copy pre "Please shoot images in RAW FORMAT, bracketed, on a tripod, remote shutter, no f…"
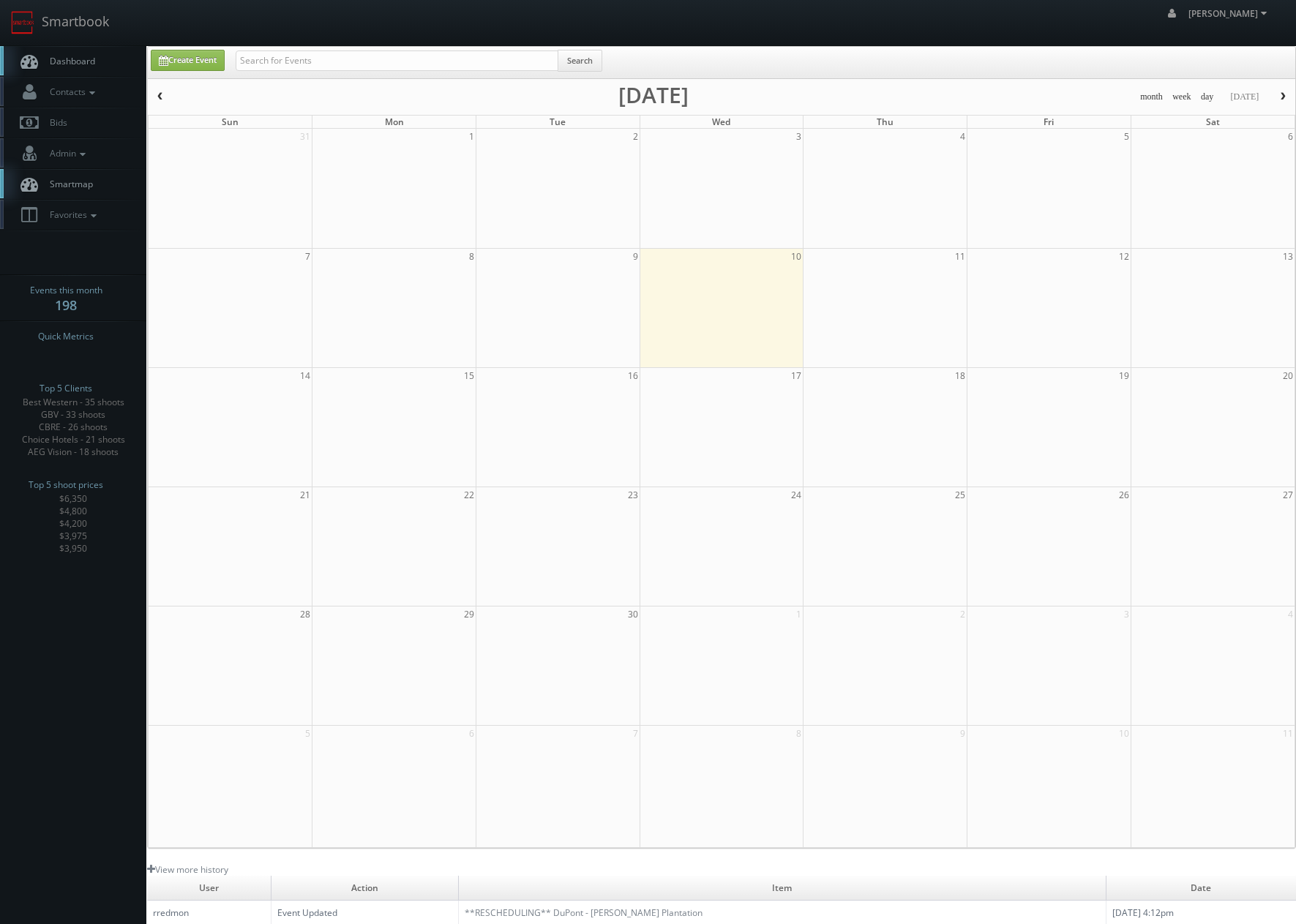
drag, startPoint x: 374, startPoint y: 74, endPoint x: 368, endPoint y: 62, distance: 13.4
click at [374, 73] on div "Search" at bounding box center [418, 64] width 366 height 29
click at [366, 55] on input "text" at bounding box center [397, 61] width 323 height 21
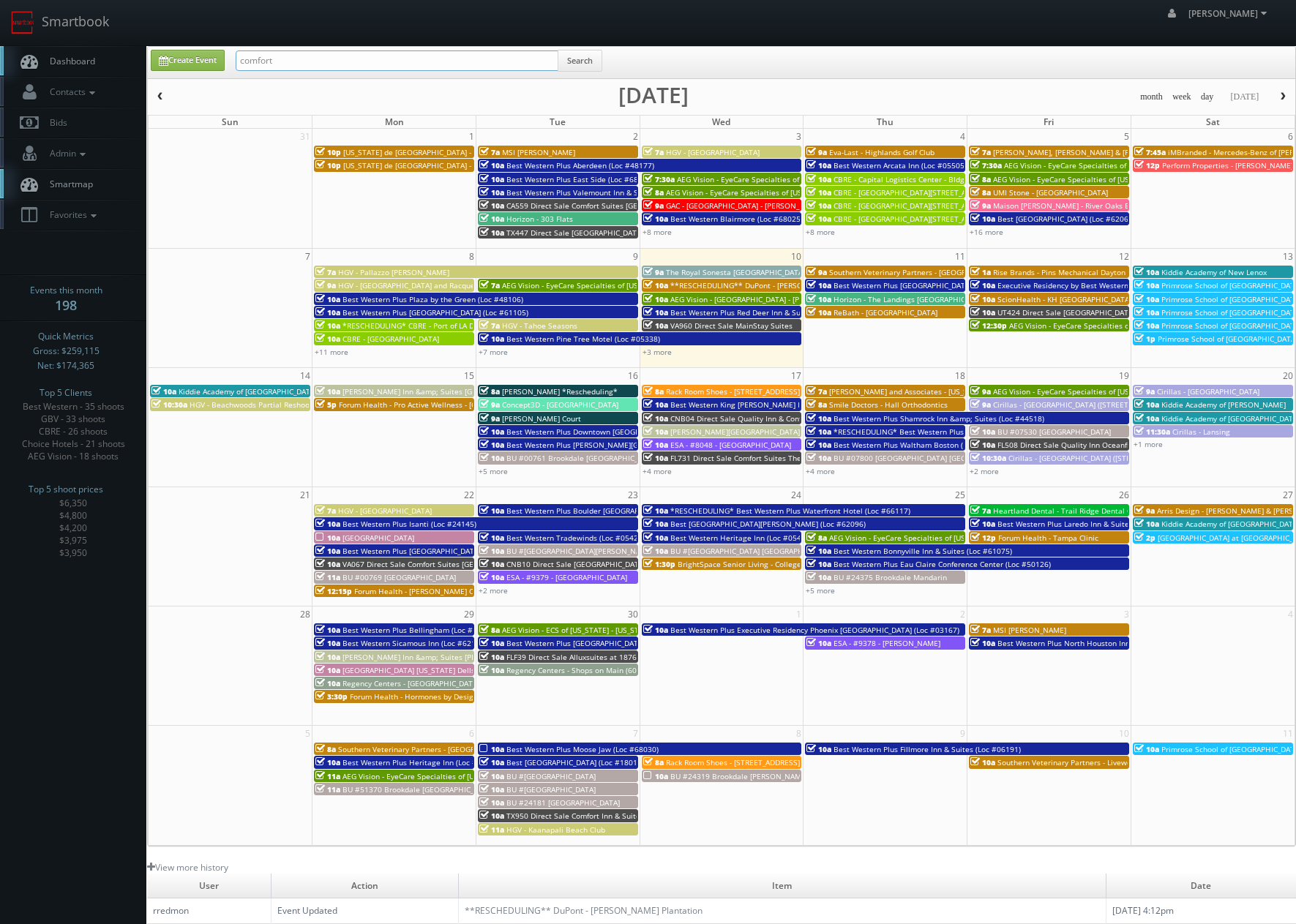
type input "comfort"
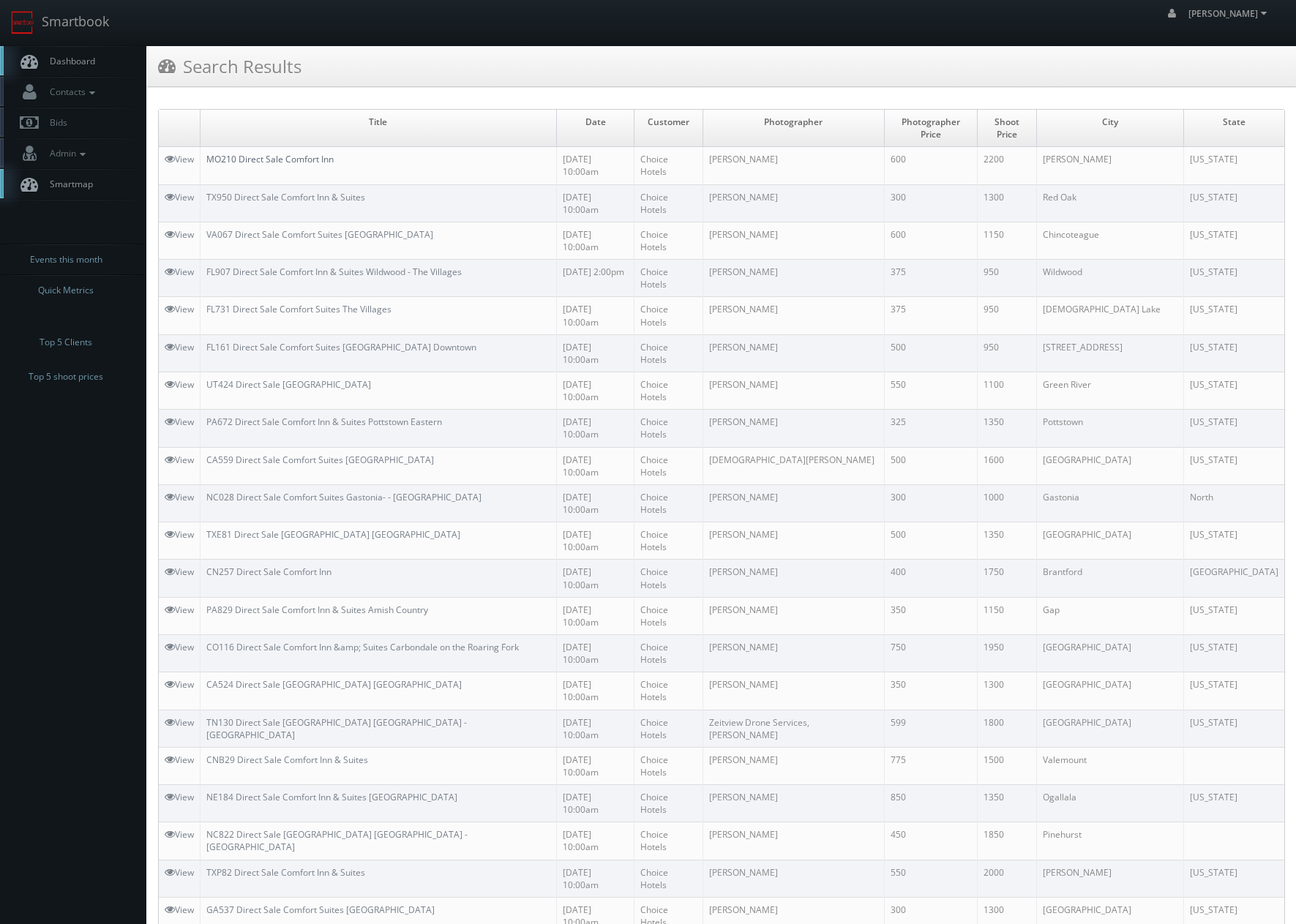
click at [287, 153] on link "MO210 Direct Sale Comfort Inn" at bounding box center [270, 158] width 128 height 12
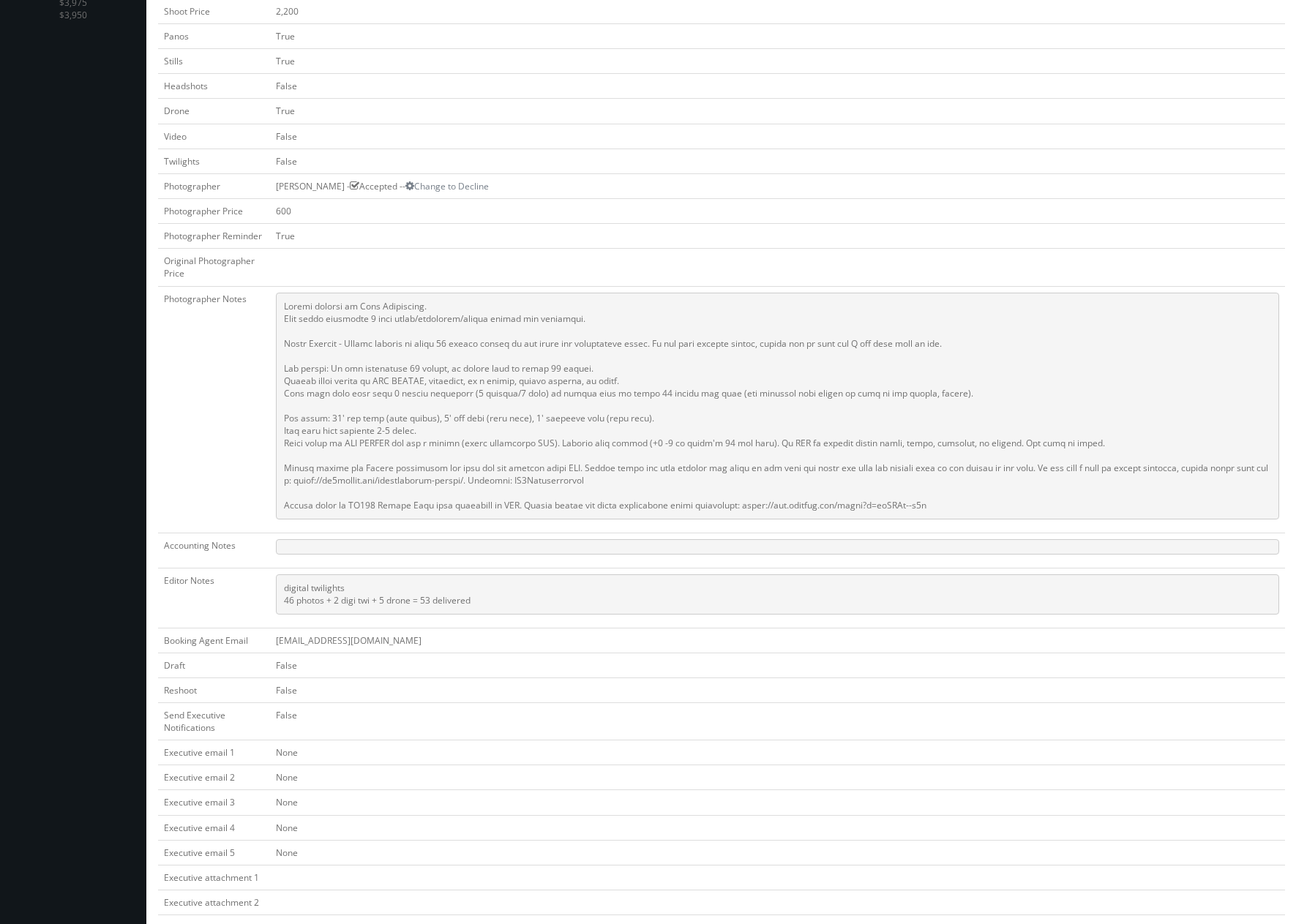
scroll to position [512, 0]
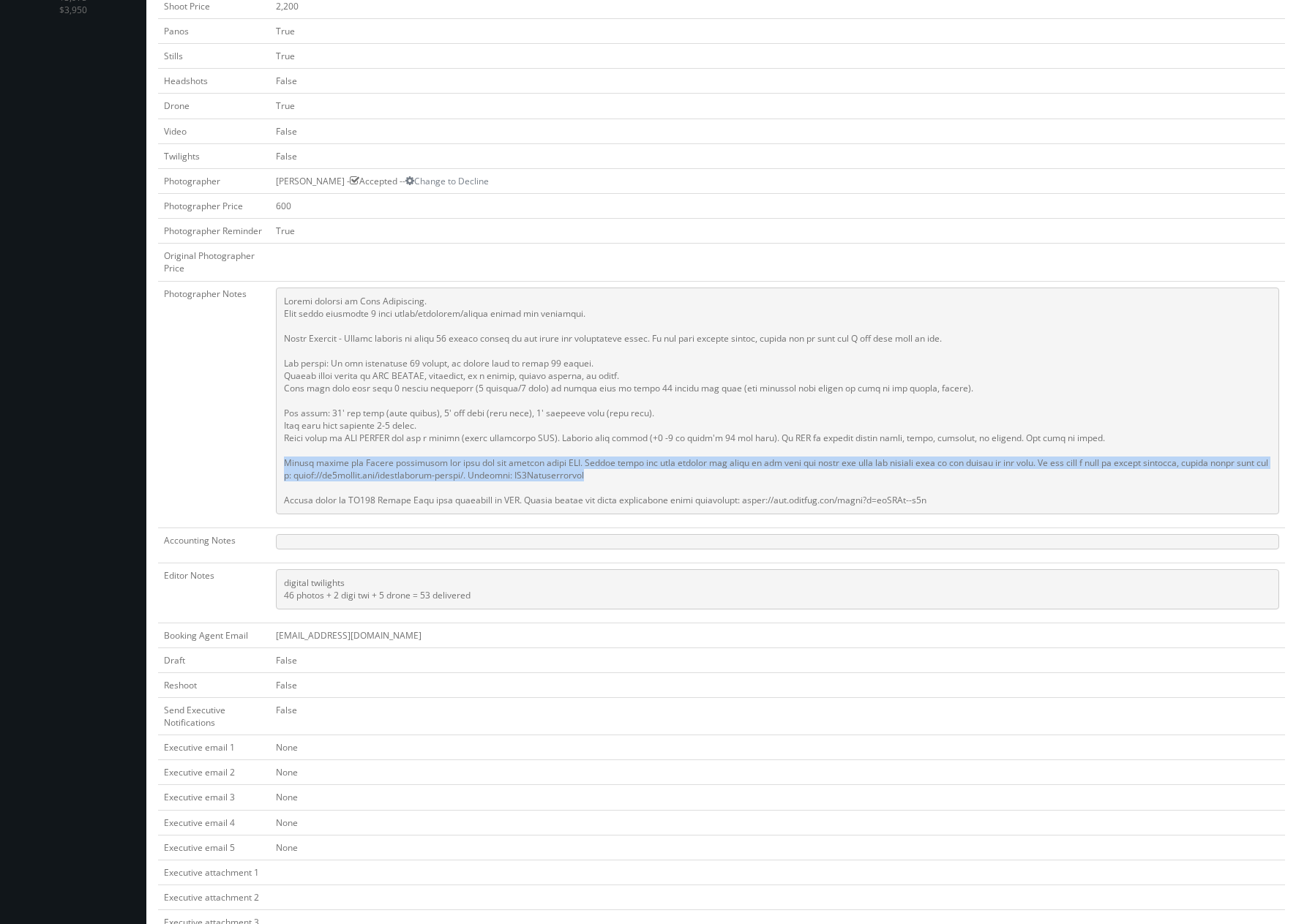
drag, startPoint x: 626, startPoint y: 474, endPoint x: 276, endPoint y: 464, distance: 350.1
click at [276, 464] on pre at bounding box center [777, 401] width 1003 height 226
copy pre "Please follow our Choice guidelines and fill out the signoff sheet PDF. Please …"
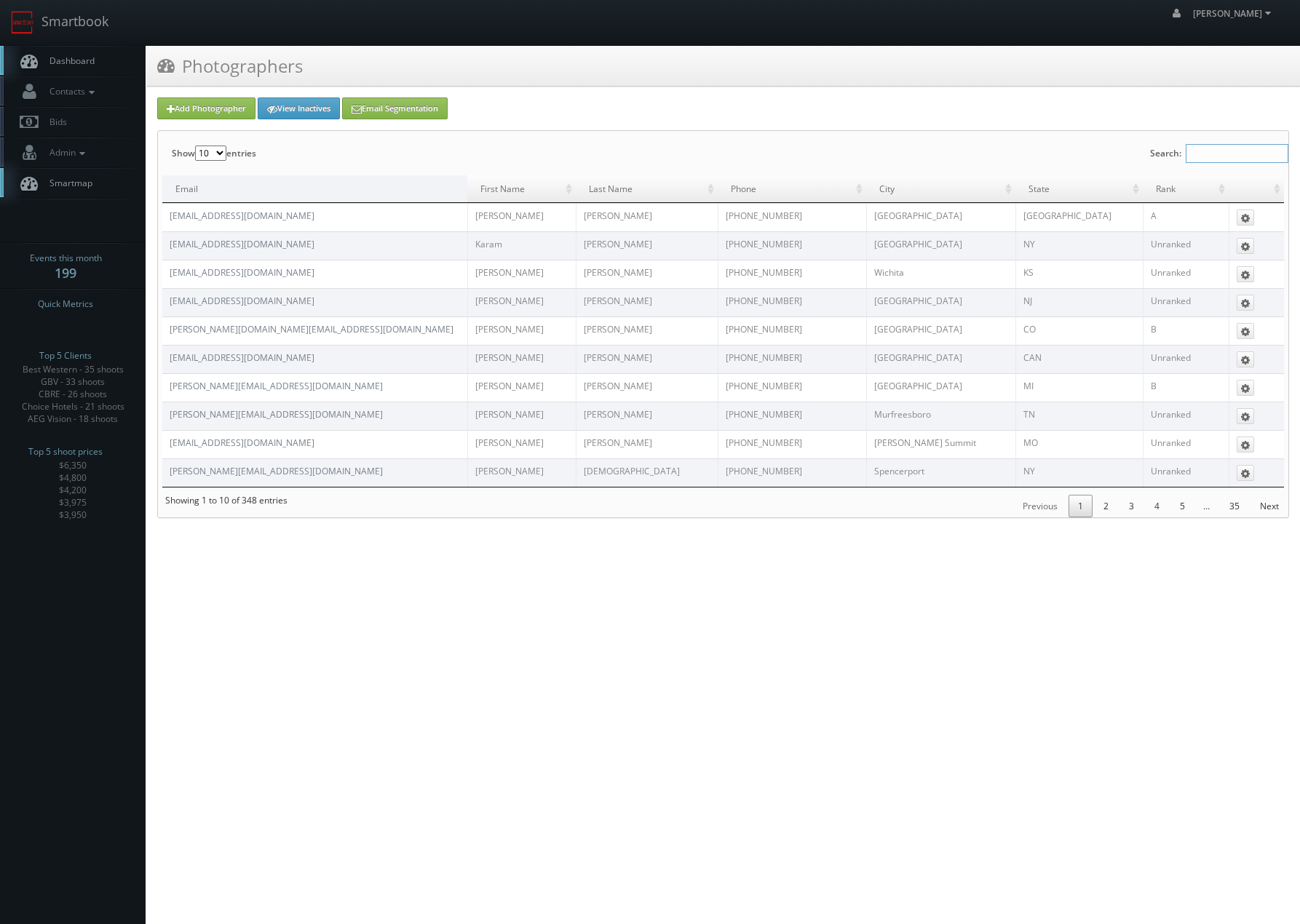
click at [1207, 151] on input "Search:" at bounding box center [1237, 153] width 102 height 19
type input "d"
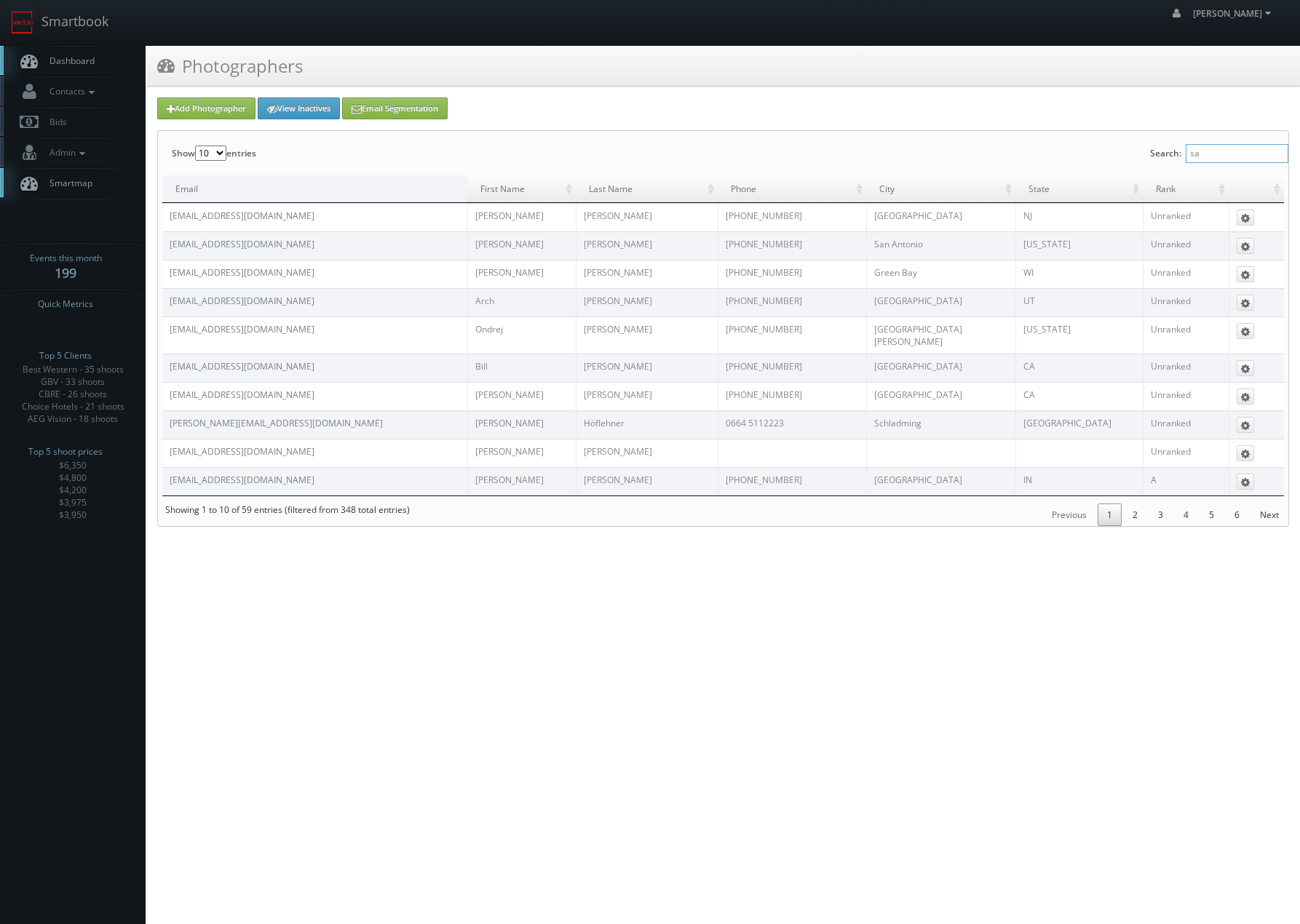
type input "s"
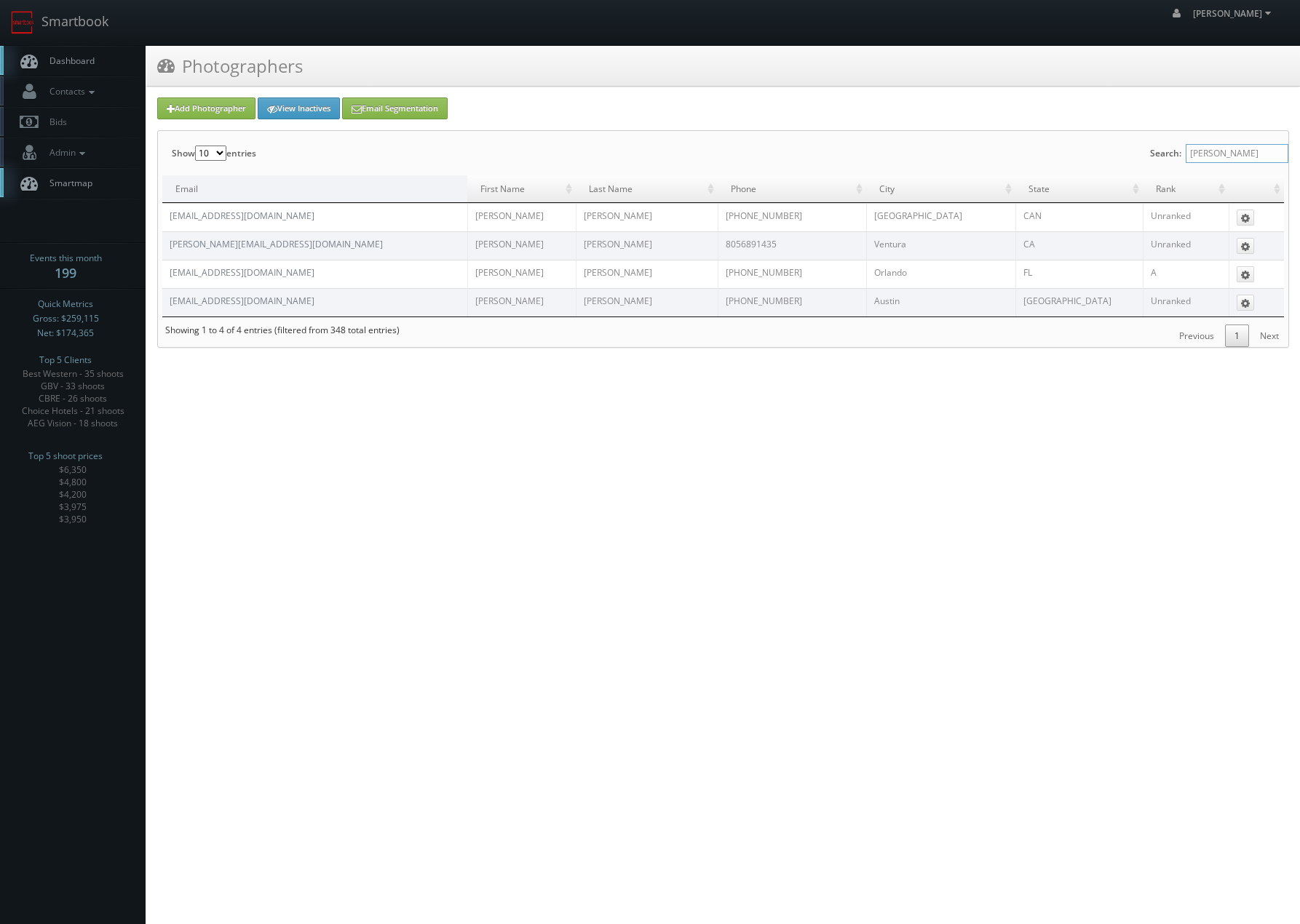
type input "alan d"
drag, startPoint x: 791, startPoint y: 301, endPoint x: 728, endPoint y: 302, distance: 63.0
click at [728, 302] on td "512-553-6308" at bounding box center [792, 303] width 149 height 29
copy td "512-553-6308"
drag, startPoint x: 417, startPoint y: 481, endPoint x: 365, endPoint y: 45, distance: 439.1
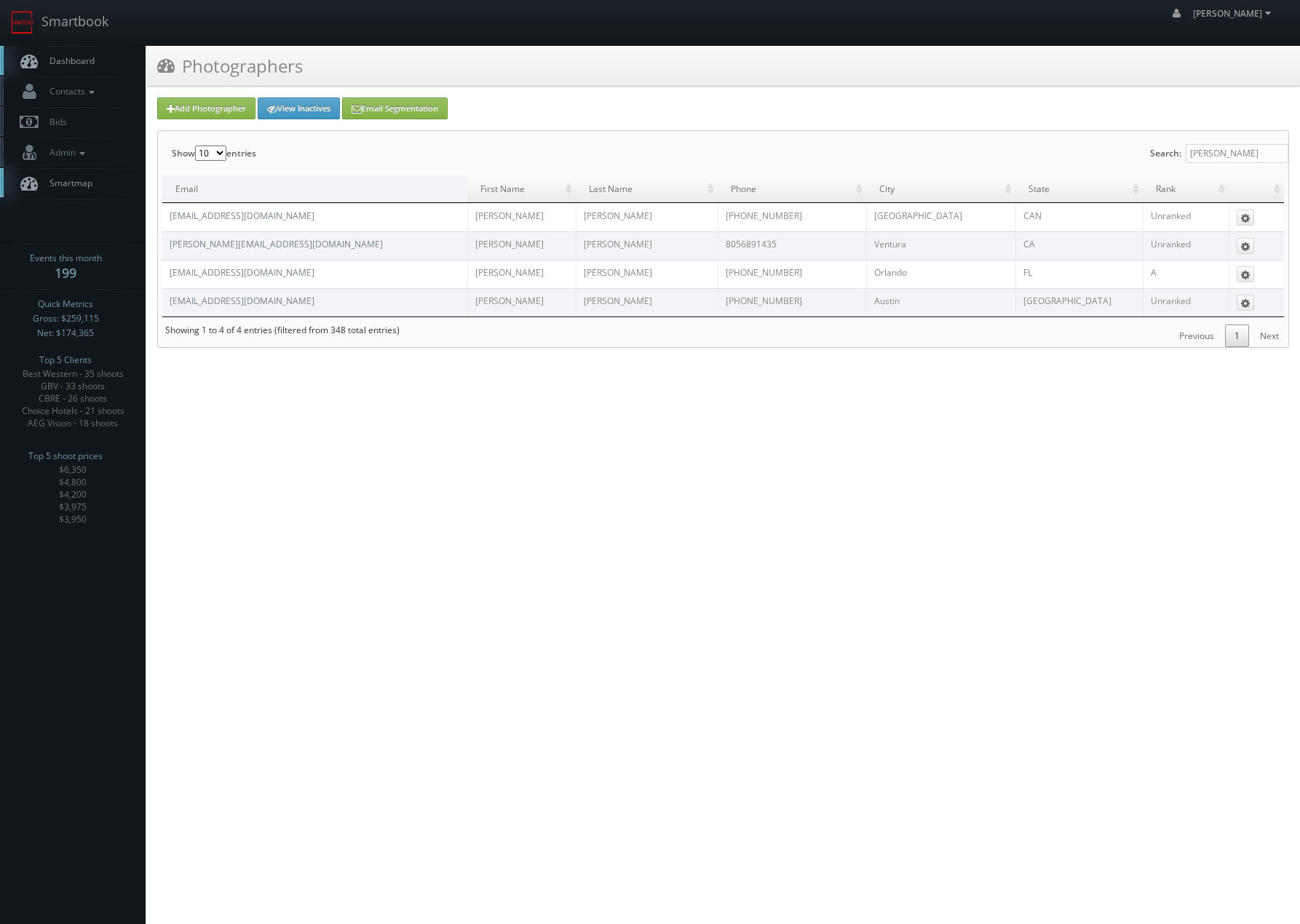
click at [414, 473] on html "Smartbook Toggle Side Navigation Toggle Top Navigation Chris_Sardinas Chris_Sar…" at bounding box center [650, 462] width 1300 height 924
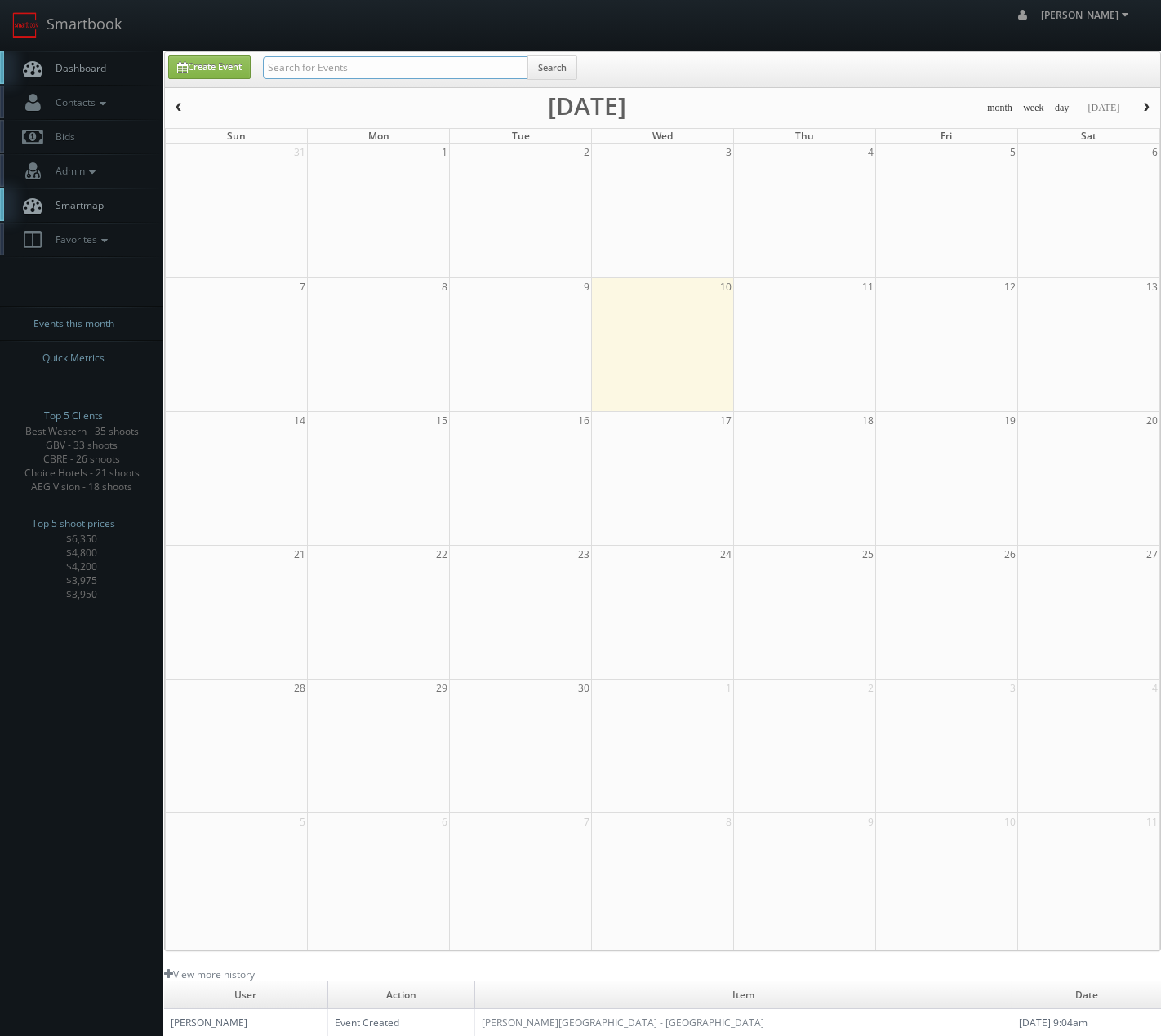
click at [370, 73] on input "text" at bounding box center [395, 68] width 265 height 23
type input "maple"
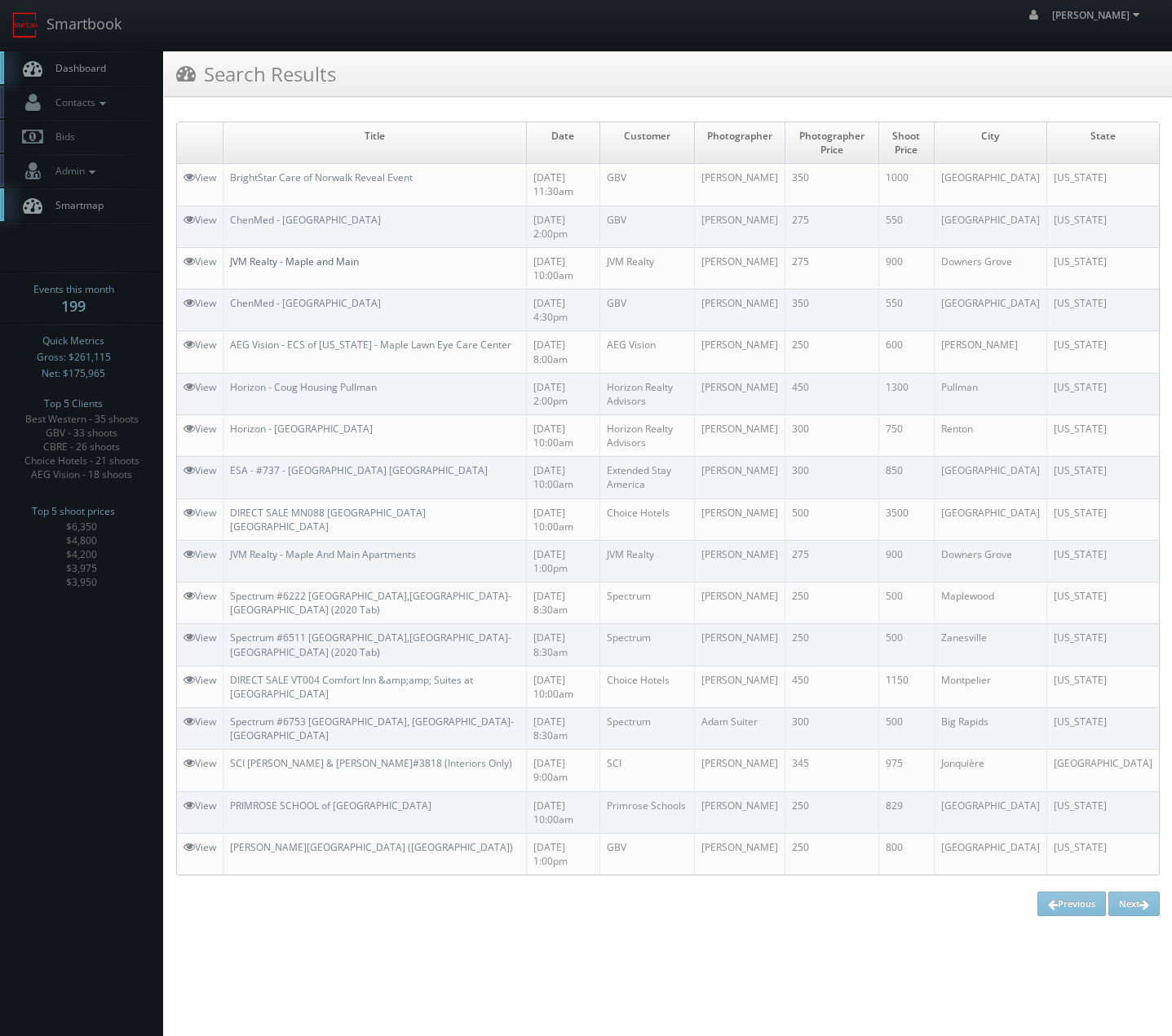
drag, startPoint x: 263, startPoint y: 249, endPoint x: 251, endPoint y: 266, distance: 20.8
click at [263, 254] on link "JVM Realty - Maple and Main" at bounding box center [295, 261] width 129 height 13
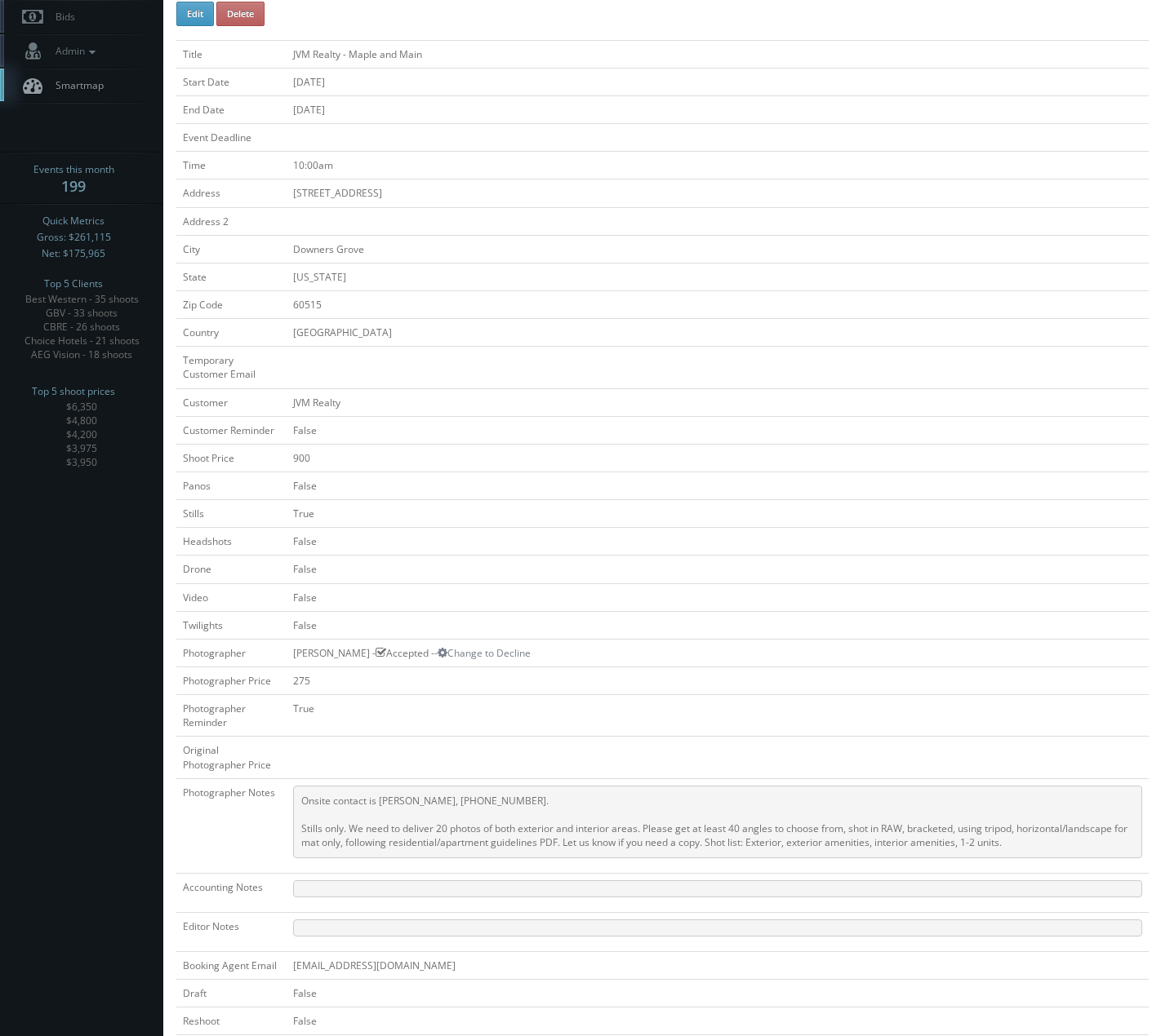
scroll to position [326, 0]
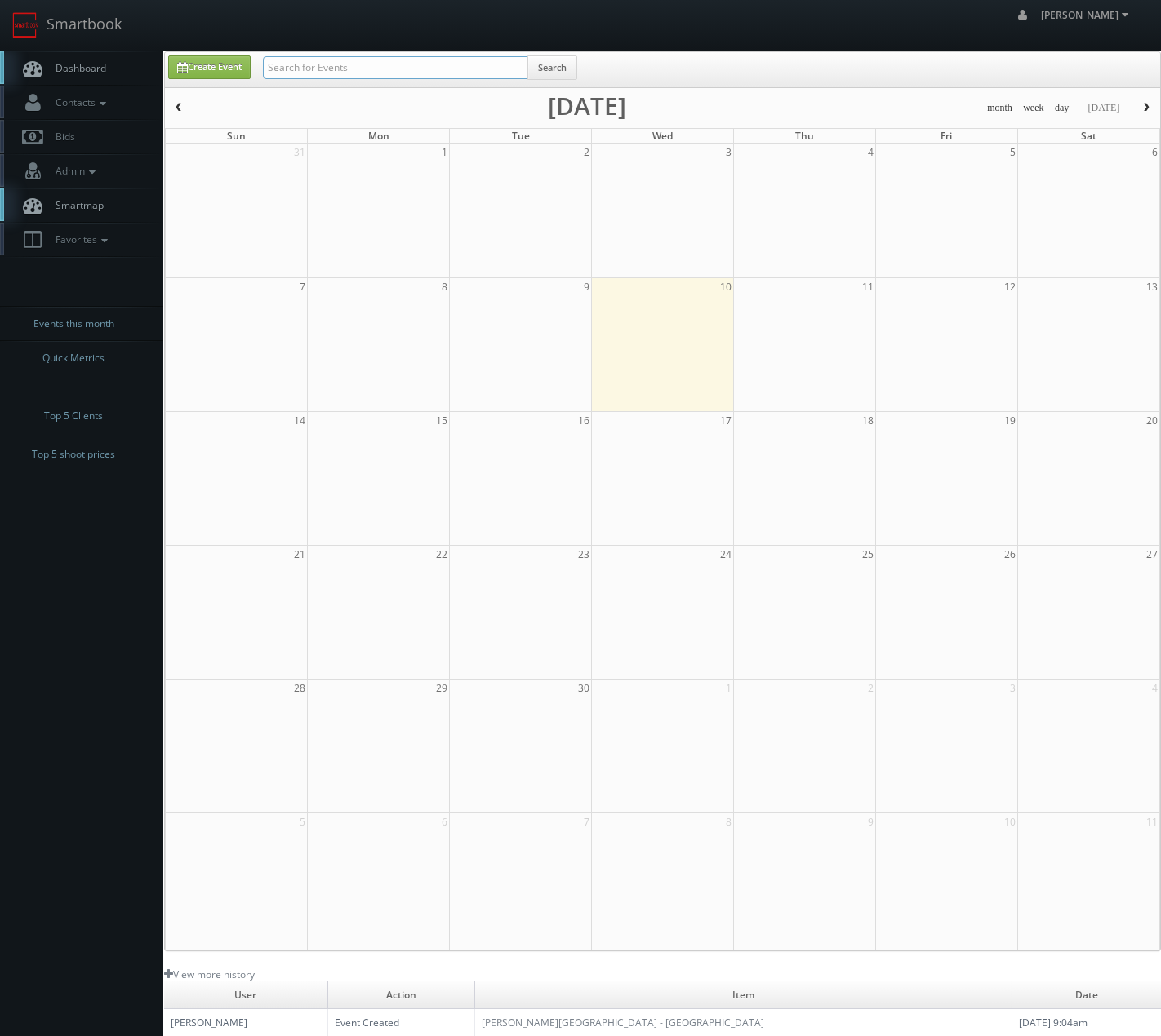
click at [384, 69] on input "text" at bounding box center [395, 68] width 265 height 23
type input "sunrise"
